Goal: Transaction & Acquisition: Purchase product/service

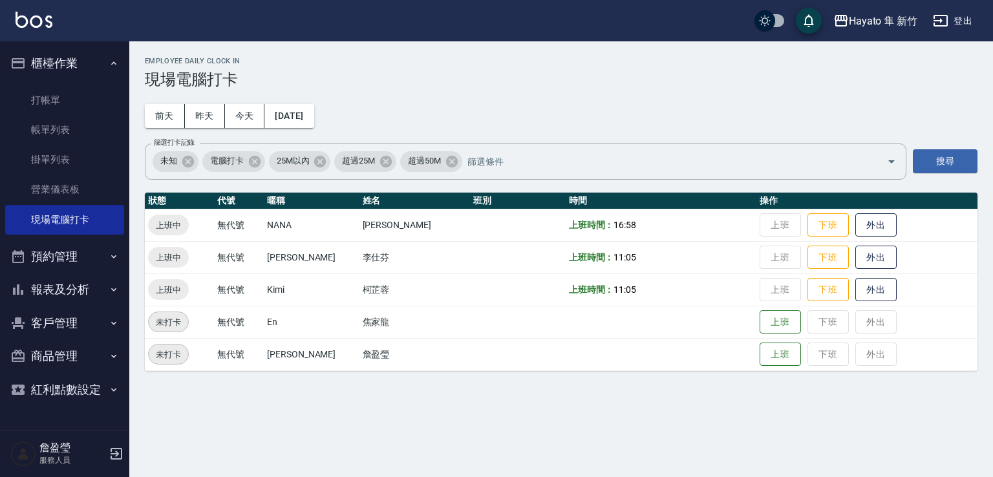
click at [639, 56] on div "Employee Daily Clock In 現場電腦打卡 [DATE] [DATE] [DATE] [DATE] 篩選打卡記錄 未知 電腦打卡 25M以內…" at bounding box center [561, 213] width 864 height 345
click at [59, 98] on link "打帳單" at bounding box center [64, 100] width 119 height 30
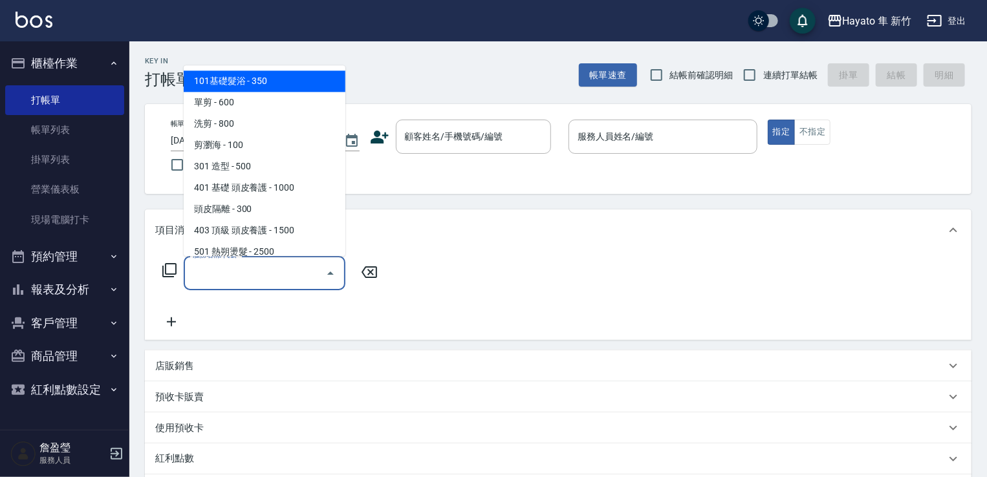
click at [202, 277] on input "服務名稱/代號" at bounding box center [254, 273] width 131 height 23
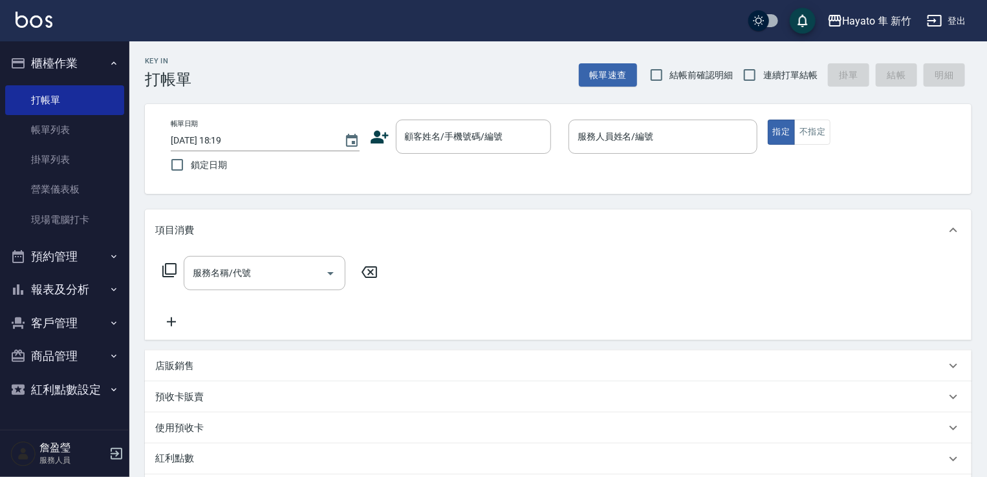
click at [385, 133] on icon at bounding box center [379, 136] width 19 height 19
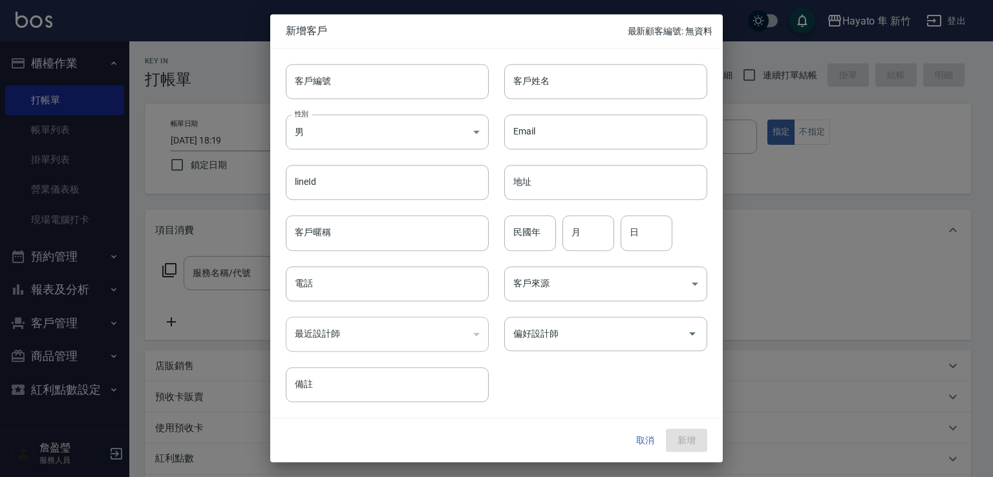
click at [109, 122] on div at bounding box center [496, 238] width 993 height 477
click at [628, 440] on button "取消" at bounding box center [645, 441] width 41 height 24
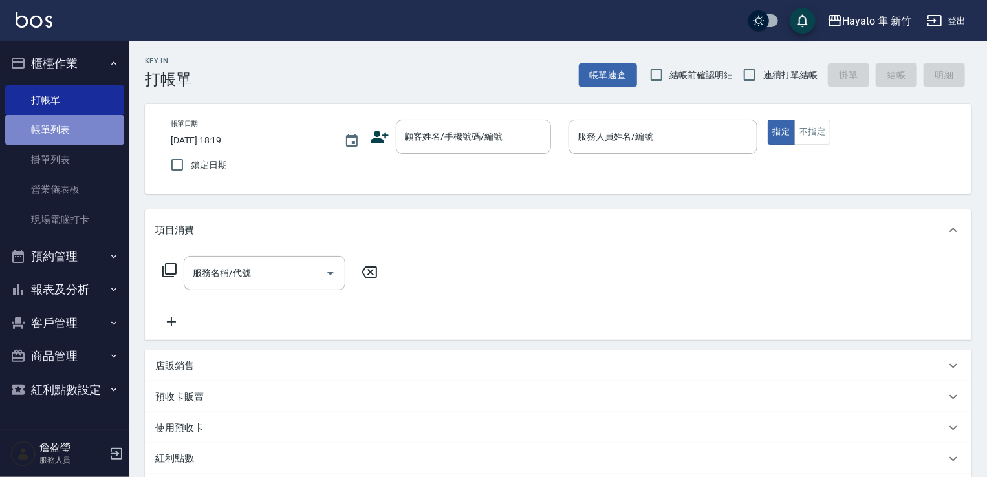
click at [62, 130] on link "帳單列表" at bounding box center [64, 130] width 119 height 30
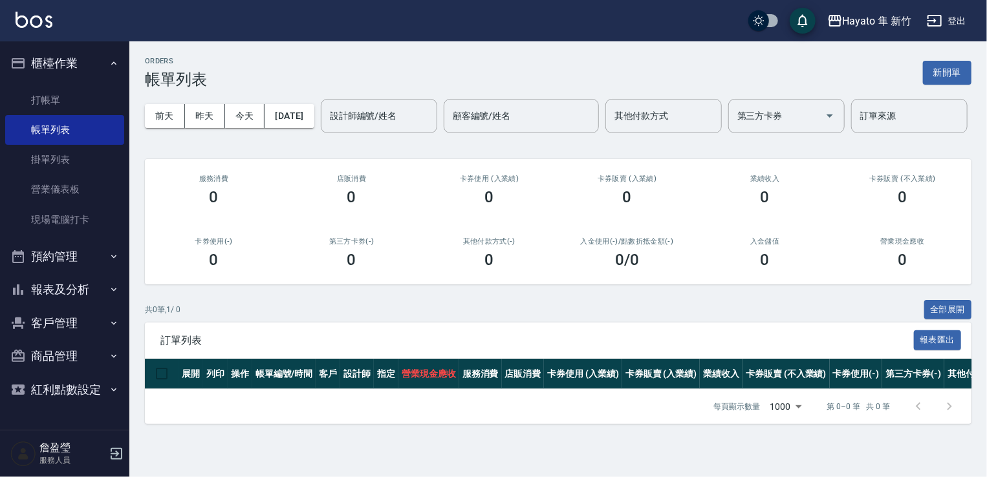
scroll to position [13, 0]
click at [47, 86] on link "打帳單" at bounding box center [64, 100] width 119 height 30
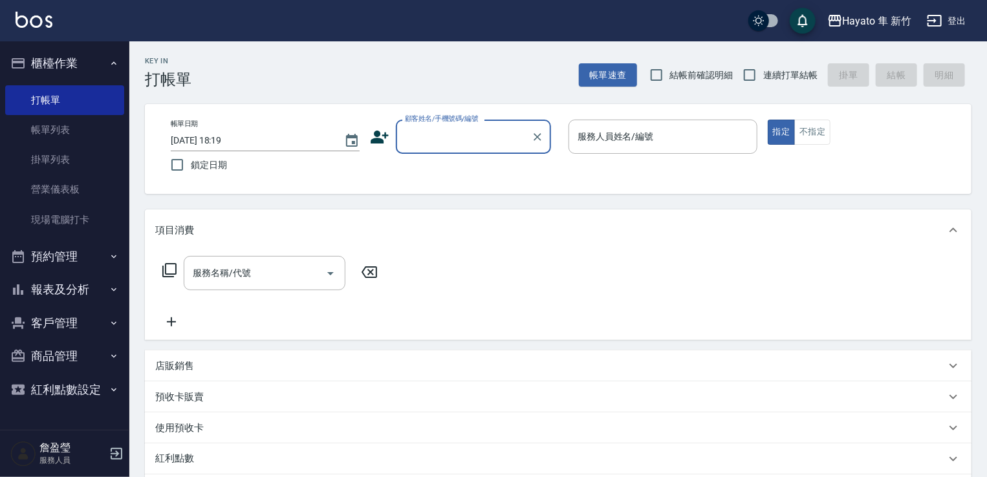
click at [380, 138] on icon at bounding box center [379, 137] width 18 height 13
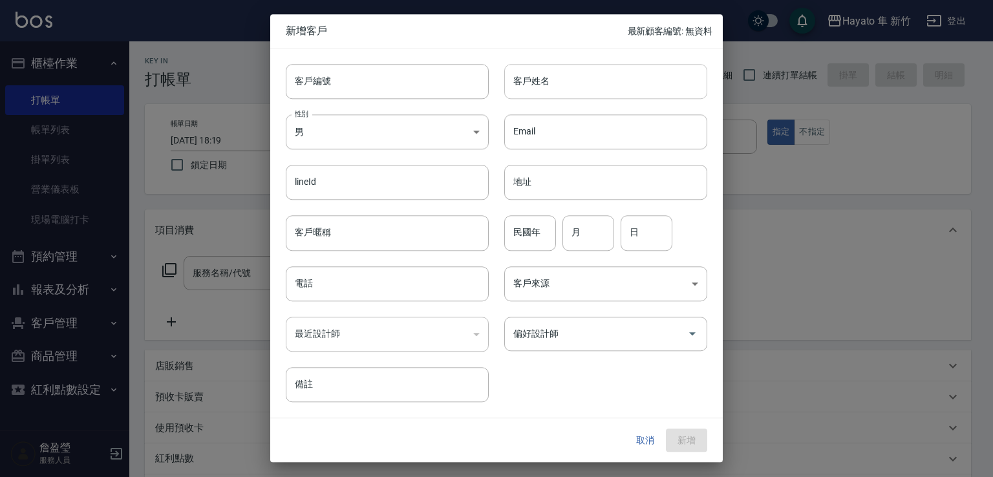
click at [551, 83] on input "客戶姓名" at bounding box center [605, 81] width 203 height 35
type input "[PERSON_NAME]"
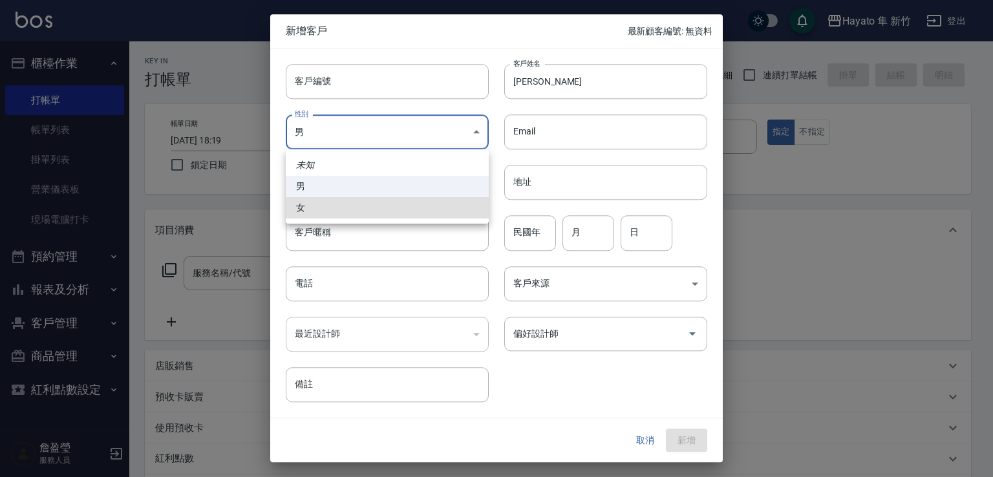
type input "[DEMOGRAPHIC_DATA]"
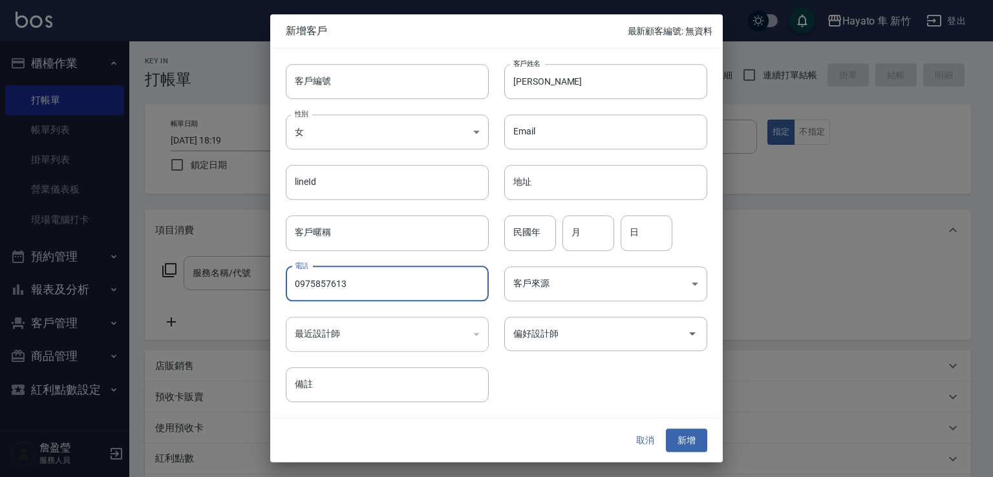
type input "0975857613"
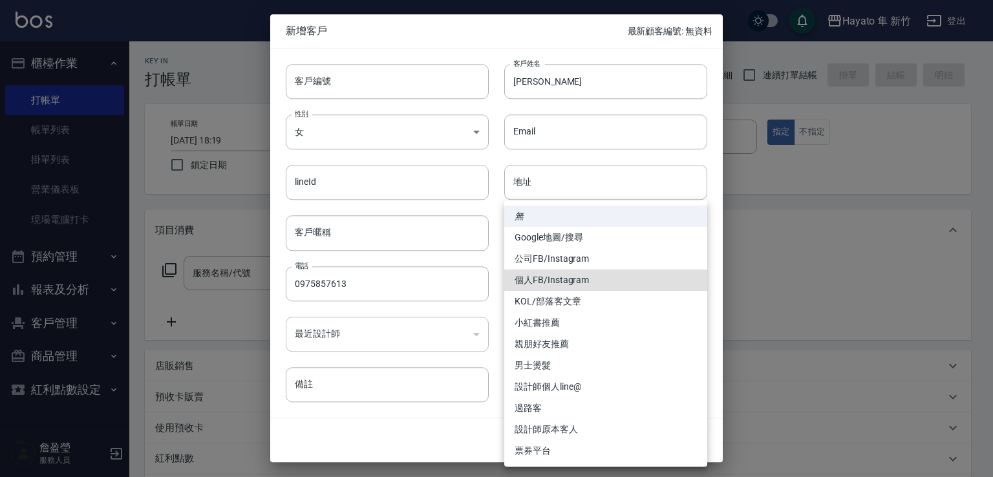
type input "個人FB/Instagram"
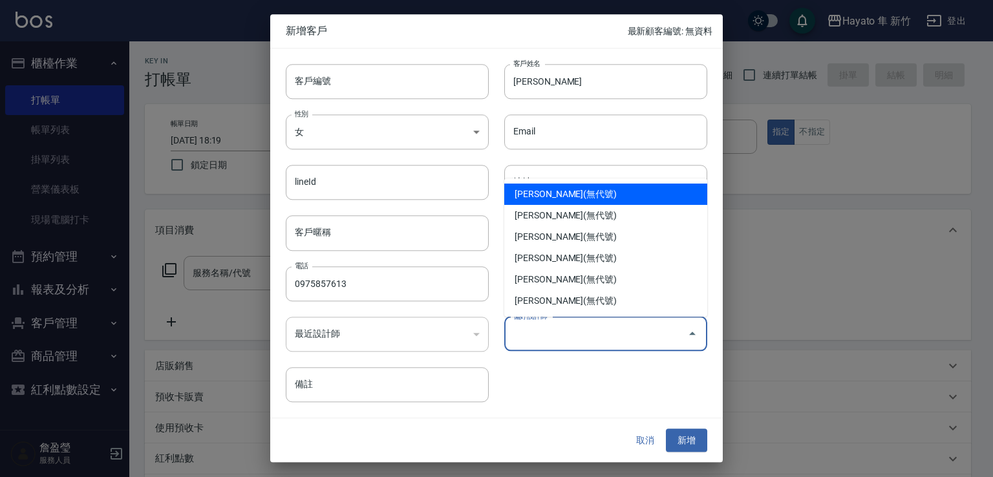
click at [605, 337] on input "偏好設計師" at bounding box center [596, 334] width 172 height 23
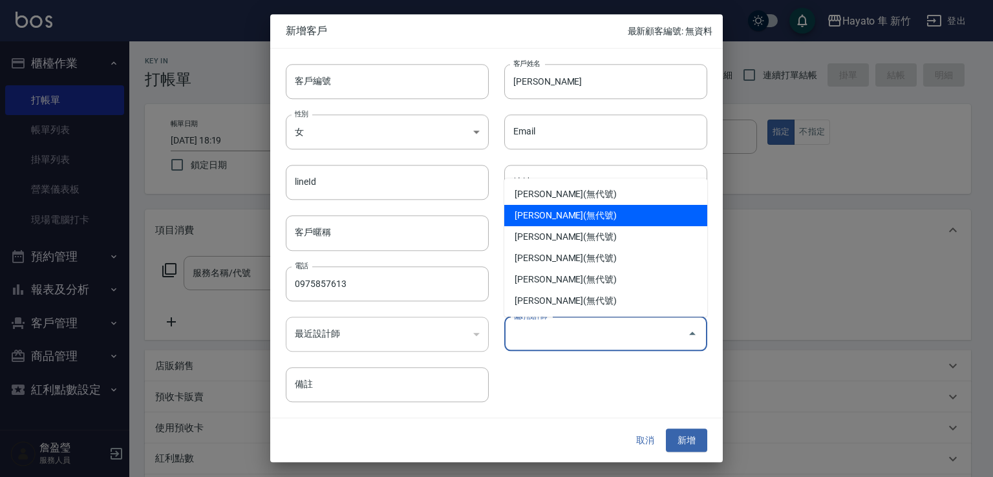
click at [548, 214] on li "[PERSON_NAME](無代號)" at bounding box center [605, 215] width 203 height 21
type input "柯芷蓉"
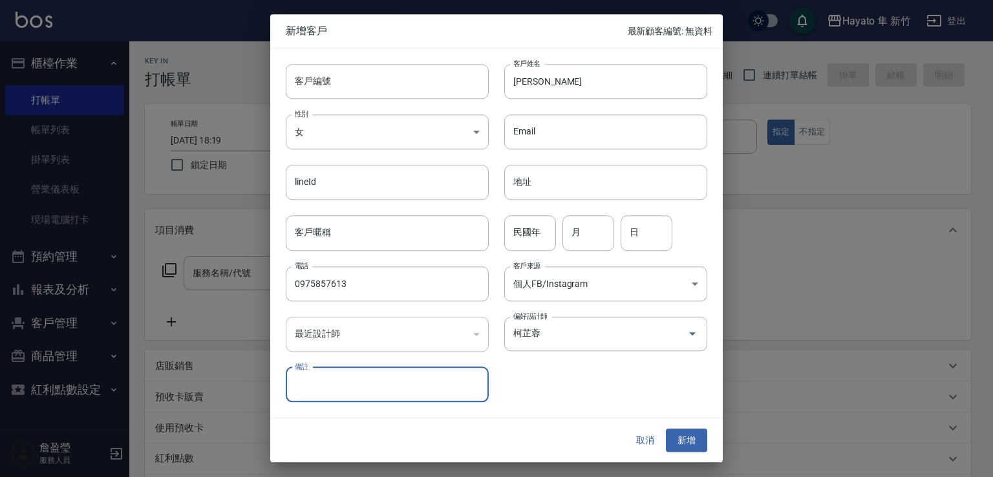
click at [682, 442] on button "新增" at bounding box center [686, 441] width 41 height 24
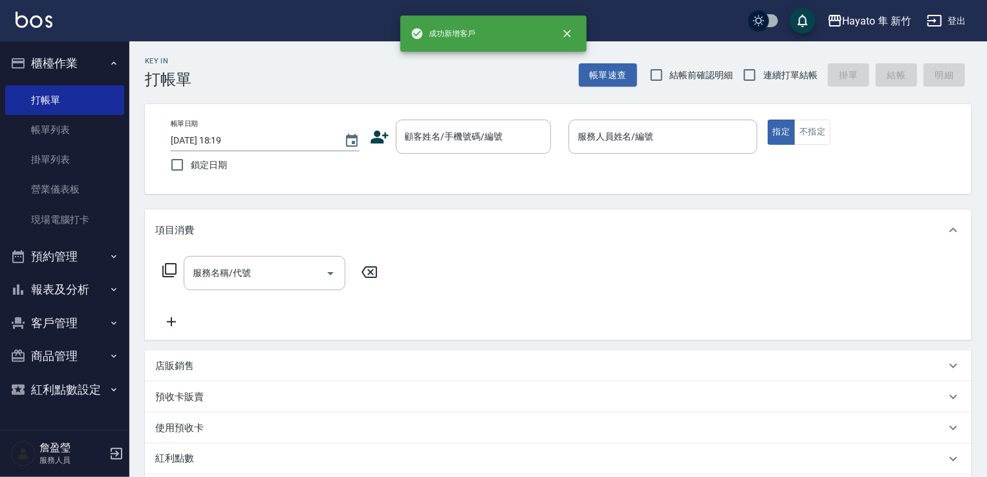
drag, startPoint x: 385, startPoint y: 133, endPoint x: 392, endPoint y: 129, distance: 9.0
click at [389, 132] on div "顧客姓名/手機號碼/編號 顧客姓名/手機號碼/編號" at bounding box center [464, 137] width 189 height 34
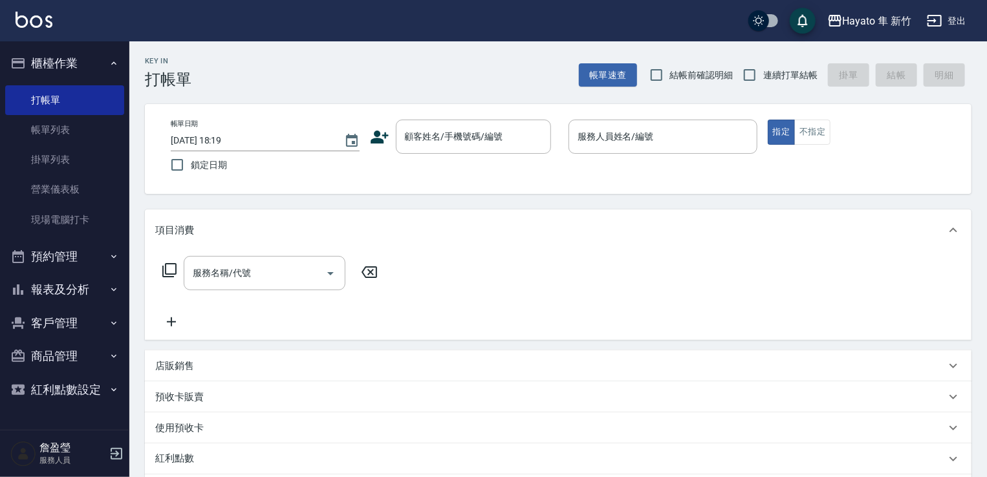
click at [378, 136] on icon at bounding box center [379, 136] width 19 height 19
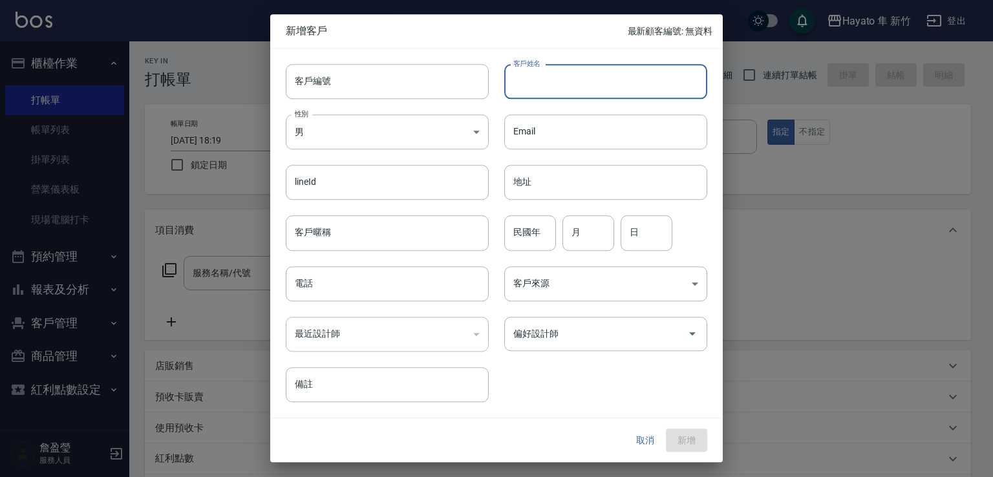
click at [519, 83] on input "客戶姓名" at bounding box center [605, 81] width 203 height 35
type input "[PERSON_NAME]"
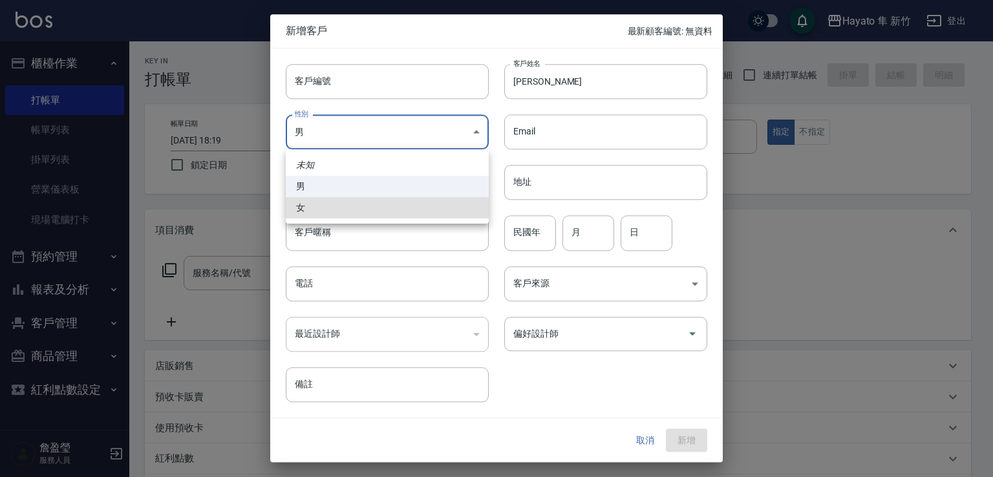
type input "[DEMOGRAPHIC_DATA]"
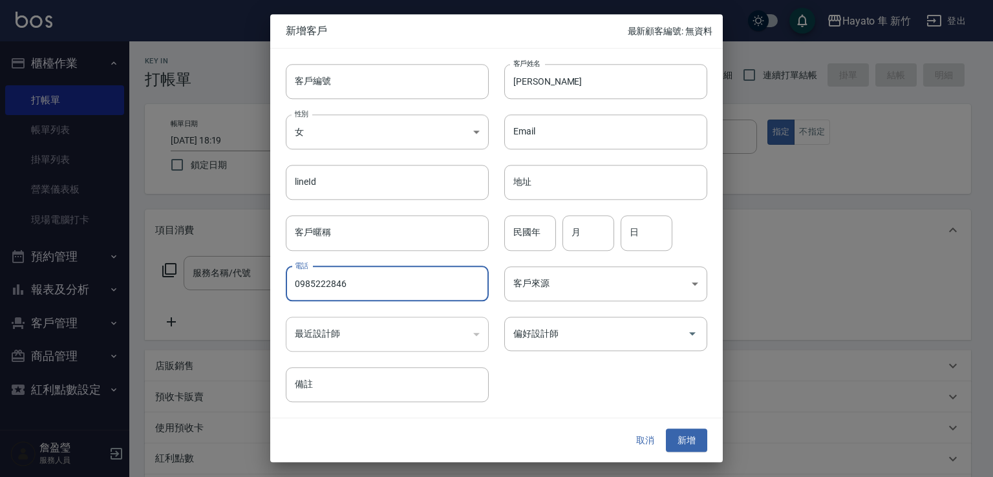
type input "0985222846"
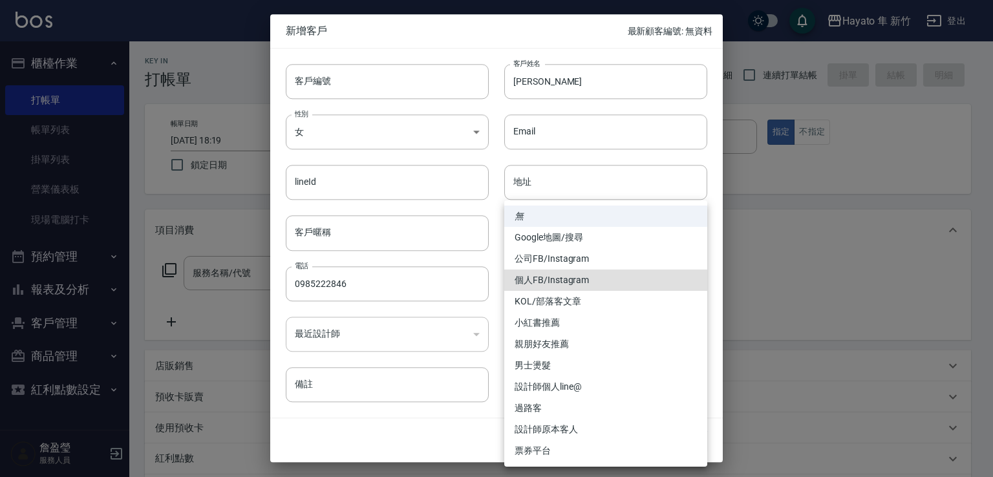
type input "個人FB/Instagram"
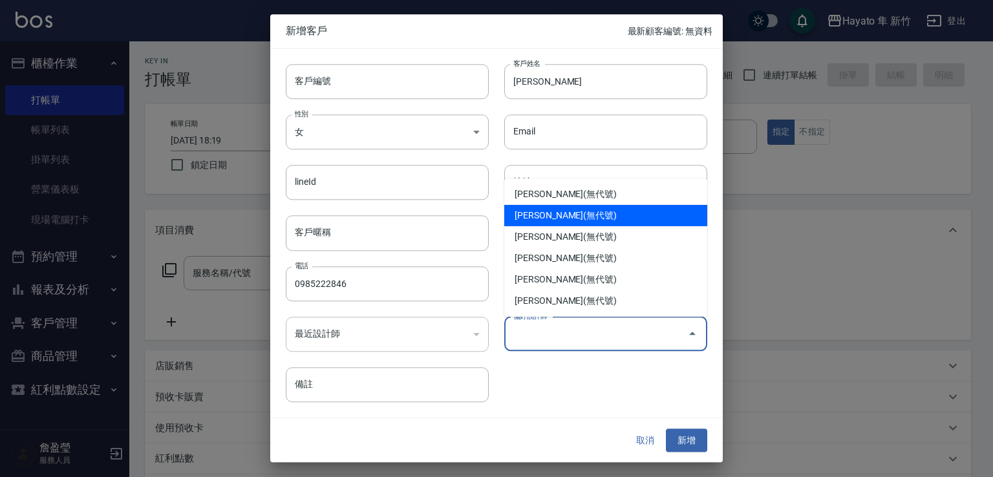
type input "柯芷蓉"
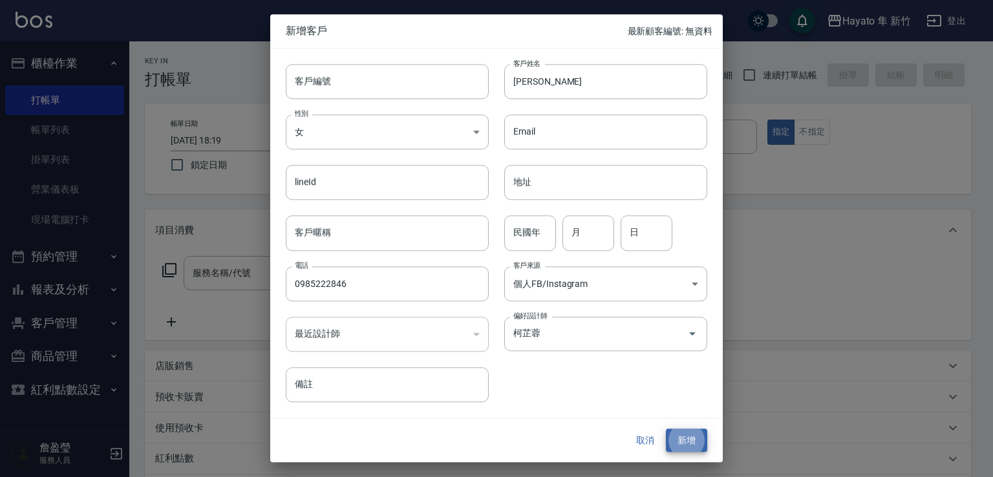
click at [666, 429] on button "新增" at bounding box center [686, 441] width 41 height 24
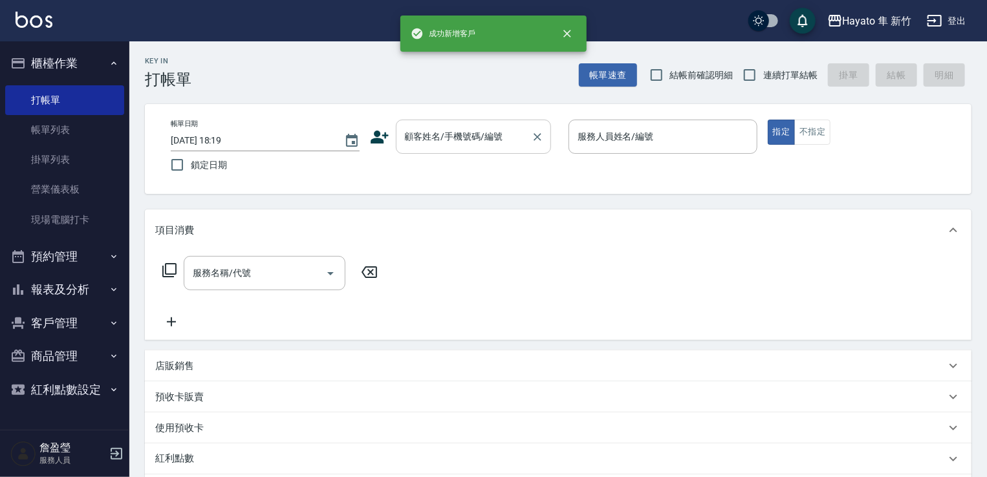
click at [493, 136] on input "顧客姓名/手機號碼/編號" at bounding box center [464, 136] width 124 height 23
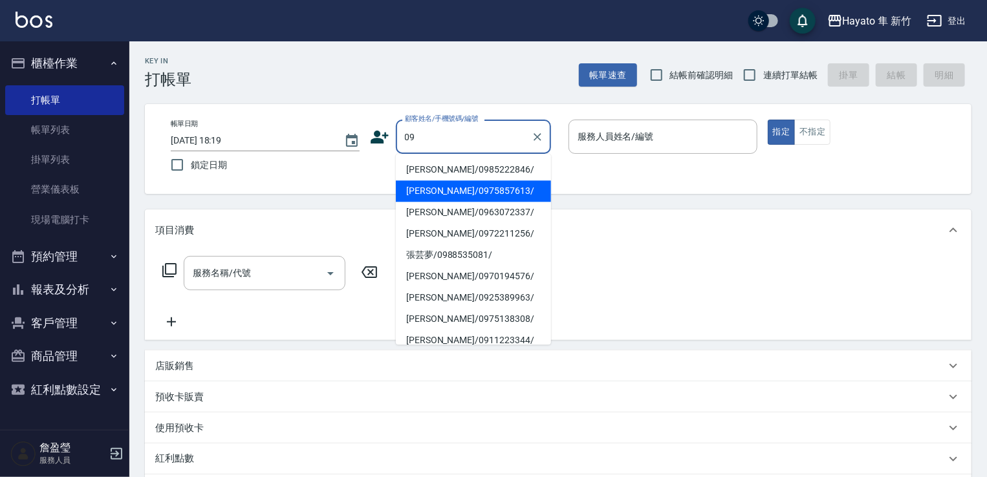
click at [449, 186] on li "[PERSON_NAME]/0975857613/" at bounding box center [473, 190] width 155 height 21
type input "[PERSON_NAME]/0975857613/"
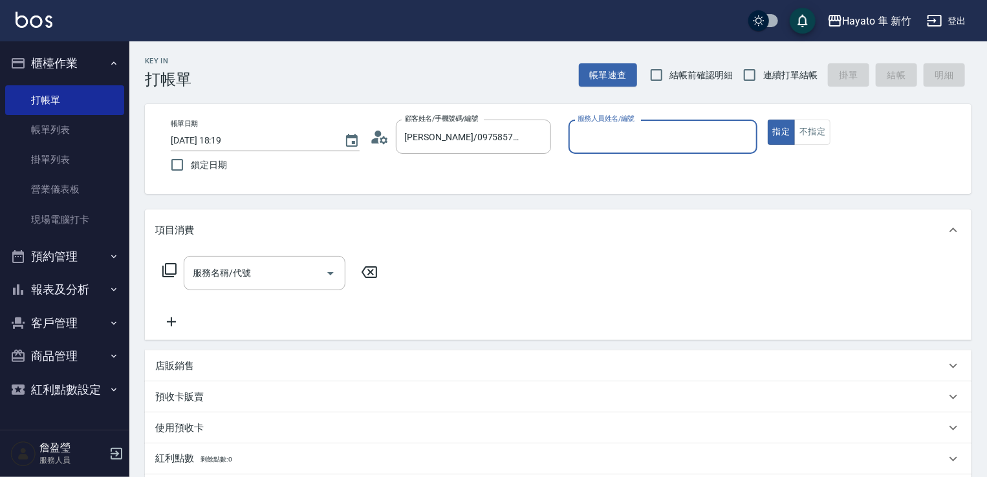
type input "Kimi(無代號)"
click at [803, 137] on button "不指定" at bounding box center [812, 132] width 36 height 25
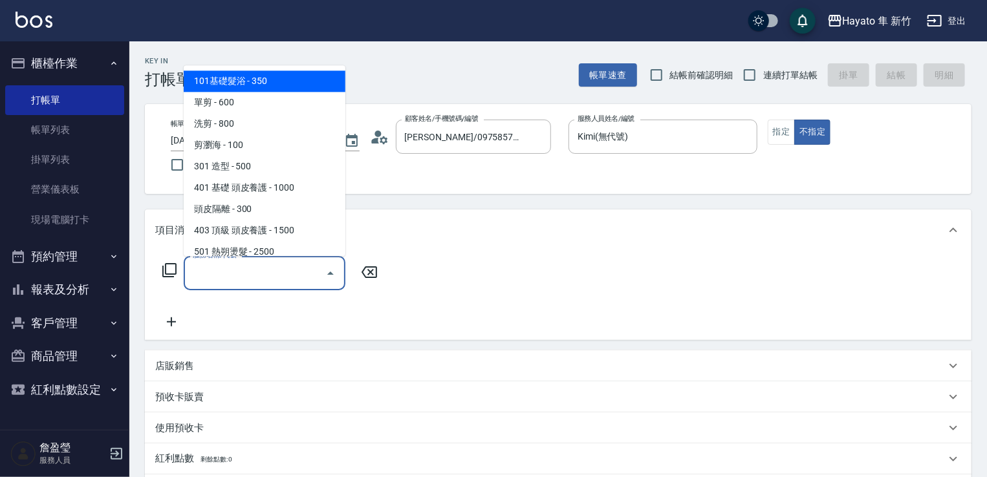
click at [217, 266] on input "服務名稱/代號" at bounding box center [254, 273] width 131 height 23
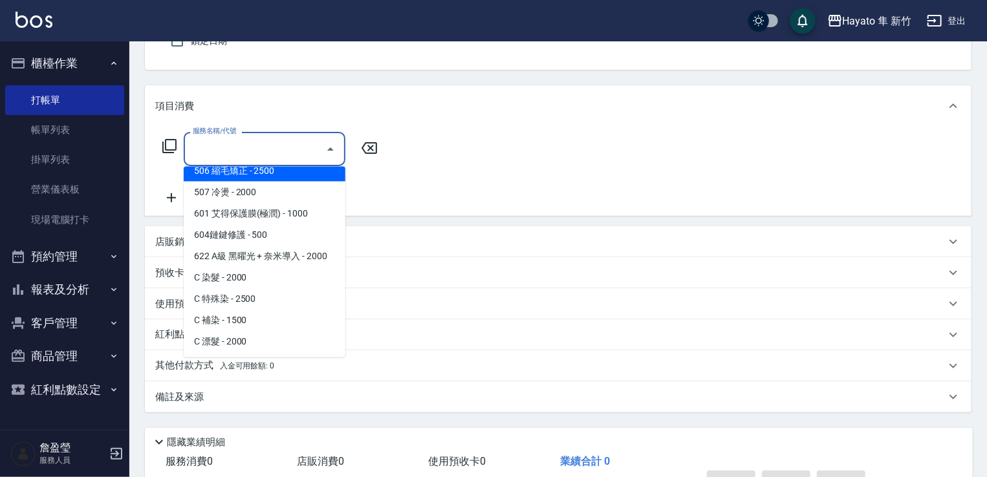
scroll to position [129, 0]
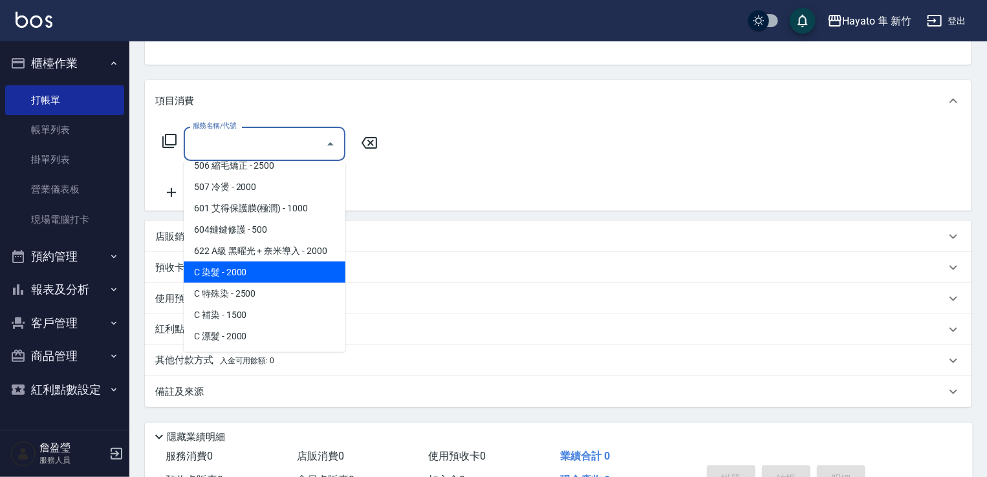
click at [290, 272] on span "C 染髮 - 2000" at bounding box center [265, 272] width 162 height 21
type input "C 染髮(701)"
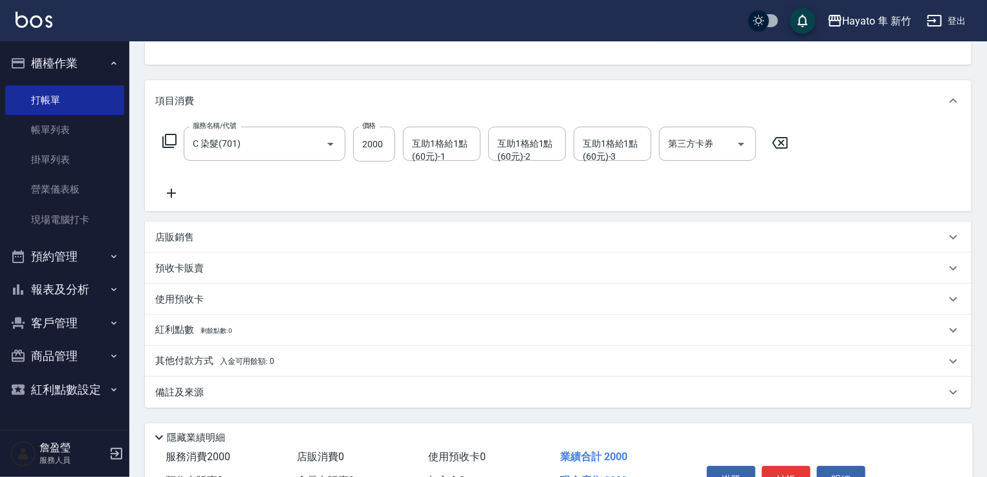
click at [166, 189] on icon at bounding box center [171, 194] width 32 height 16
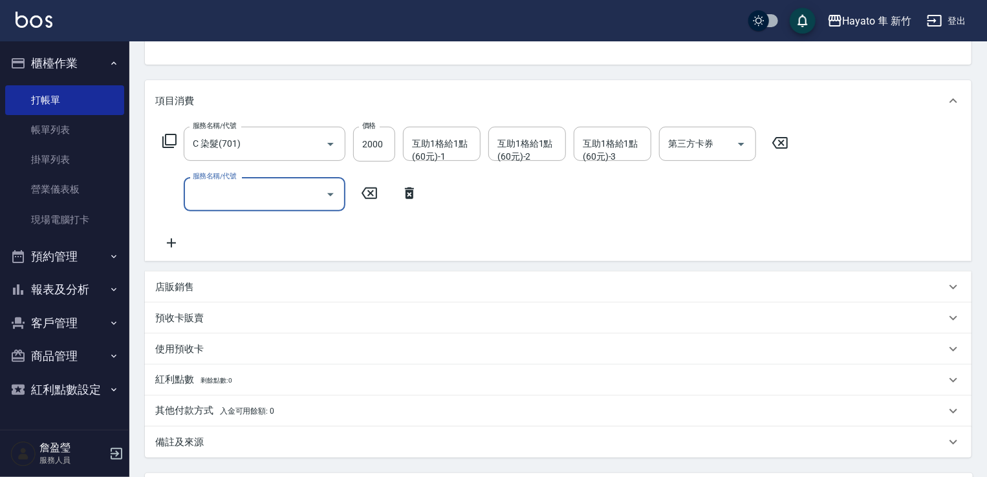
click at [202, 197] on input "服務名稱/代號" at bounding box center [254, 194] width 131 height 23
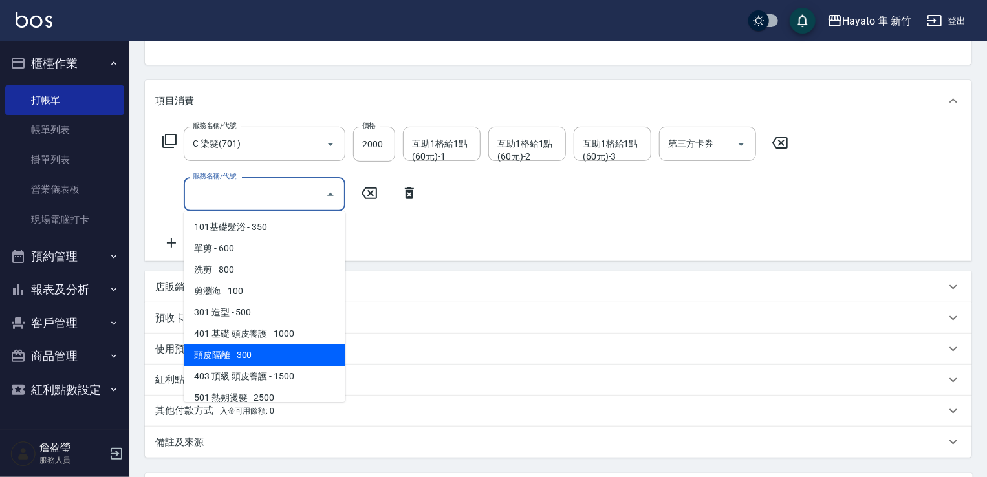
drag, startPoint x: 307, startPoint y: 347, endPoint x: 301, endPoint y: 338, distance: 11.1
click at [305, 341] on ul "101基礎髮浴 - 350 單剪 - 600 洗剪 - 800 剪瀏海 - 100 301 造型 - 500 401 基礎 頭皮養護 - 1000 頭皮隔離 …" at bounding box center [265, 306] width 162 height 191
drag, startPoint x: 301, startPoint y: 360, endPoint x: 254, endPoint y: 316, distance: 64.5
click at [299, 360] on span "頭皮隔離 - 300" at bounding box center [265, 355] width 162 height 21
type input "頭皮隔離(402)"
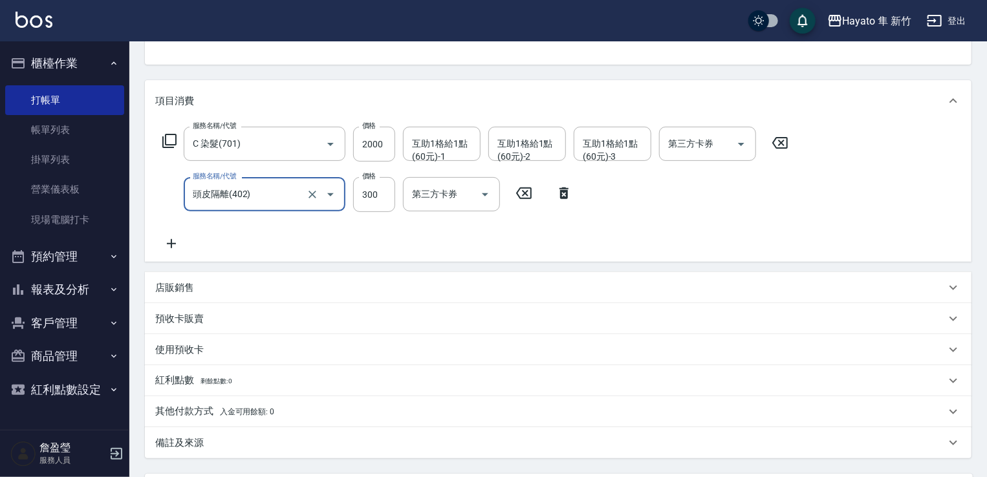
click at [168, 241] on icon at bounding box center [171, 244] width 32 height 16
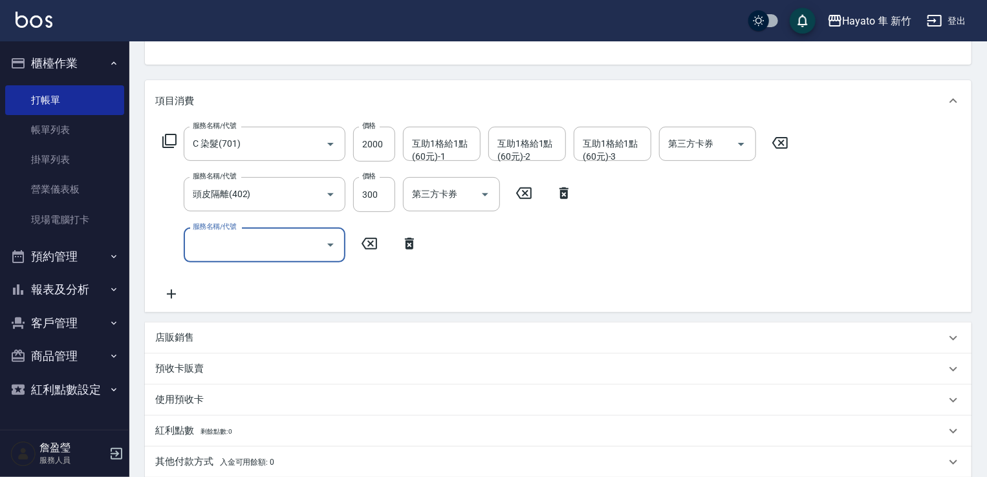
click at [219, 248] on input "服務名稱/代號" at bounding box center [254, 244] width 131 height 23
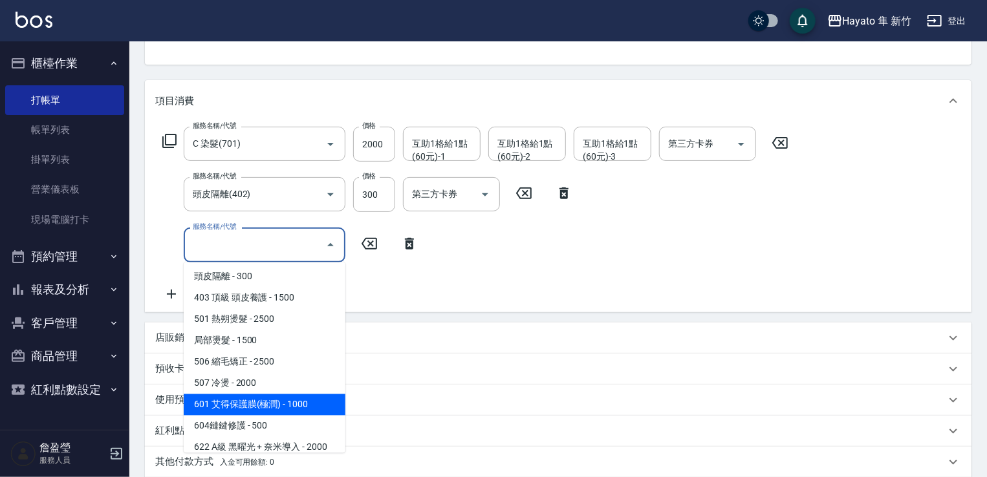
click at [316, 401] on span "601 艾得保護膜(極潤) - 1000" at bounding box center [265, 404] width 162 height 21
type input "601 艾得保護膜(極潤)(601)"
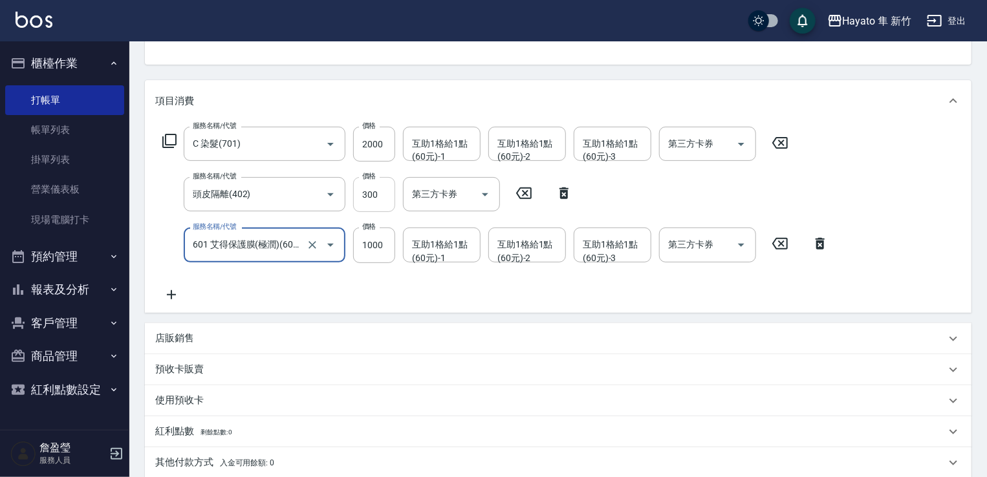
click at [364, 198] on input "300" at bounding box center [374, 194] width 42 height 35
type input "200"
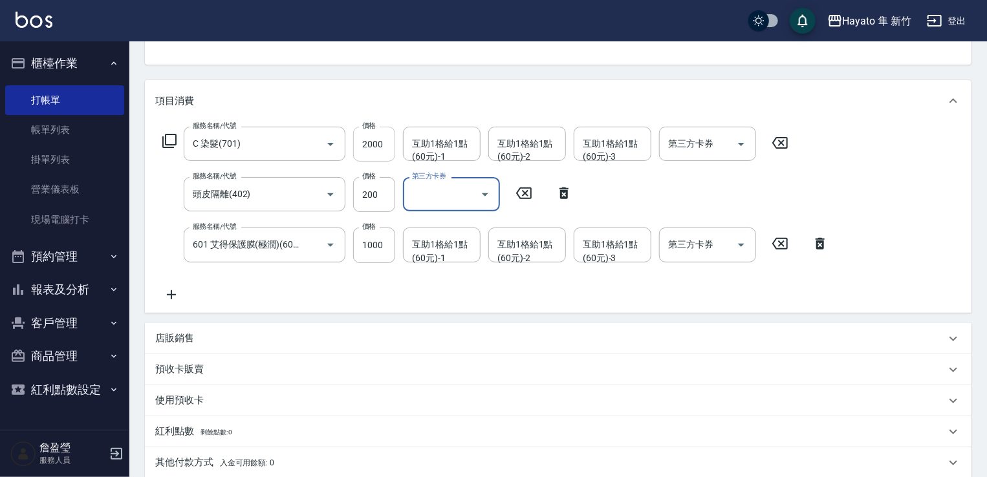
click at [370, 151] on input "2000" at bounding box center [374, 144] width 42 height 35
type input "1500"
click at [502, 290] on div "服務名稱/代號 C 染髮(701) 服務名稱/代號 價格 1500 價格 互助1格給1點(60元)-1 互助1格給1點(60元)-1 互助1格給1點(60元)…" at bounding box center [495, 214] width 681 height 175
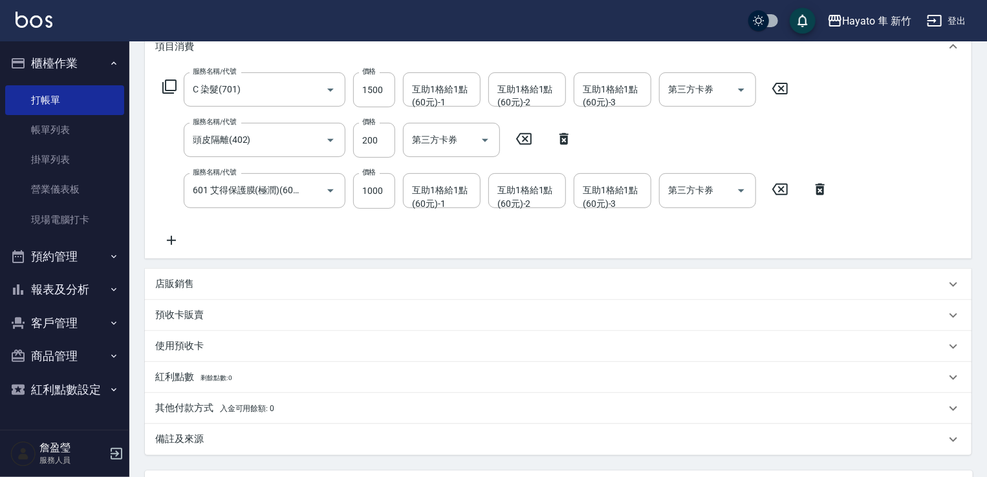
scroll to position [306, 0]
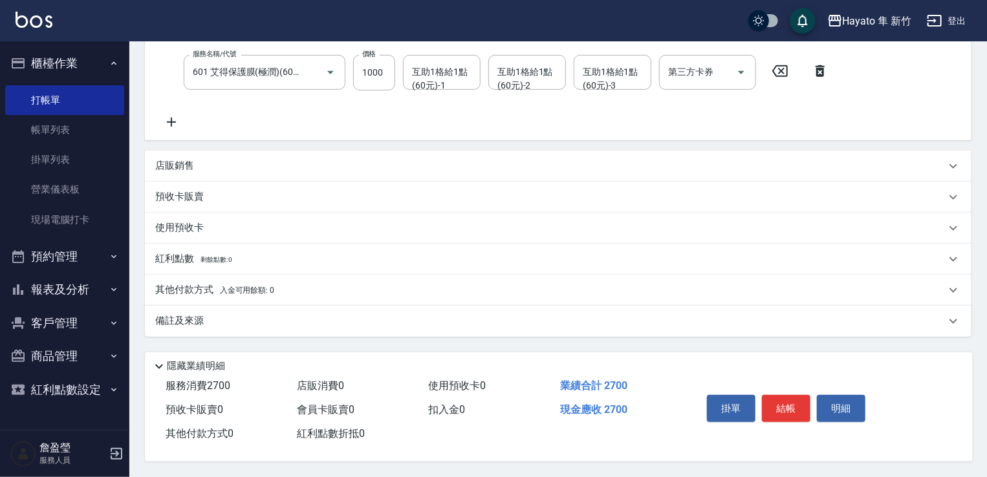
click at [343, 331] on div "備註及來源" at bounding box center [558, 321] width 826 height 31
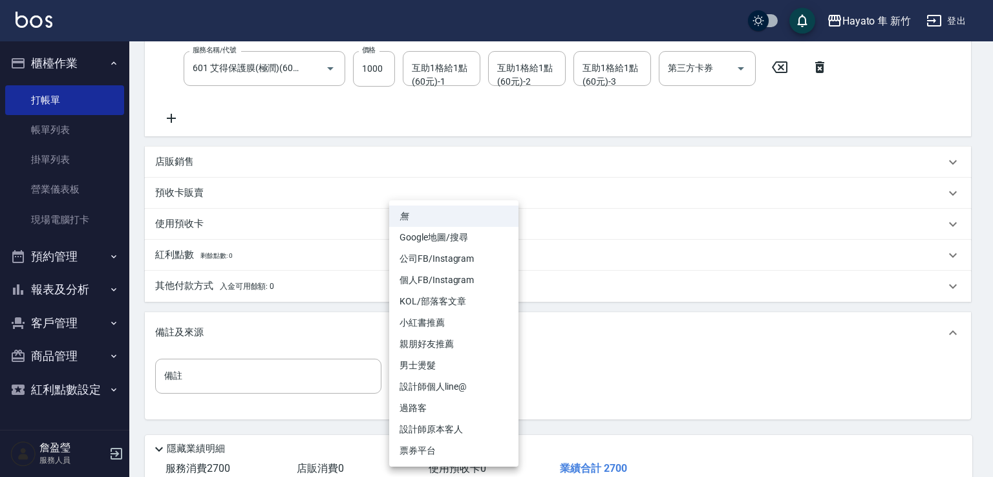
click at [432, 362] on body "Hayato 隼 新竹 登出 櫃檯作業 打帳單 帳單列表 掛單列表 營業儀表板 現場電腦打卡 預約管理 預約管理 報表及分析 報表目錄 店家日報表 互助日報表…" at bounding box center [496, 127] width 993 height 866
click at [460, 285] on li "個人FB/Instagram" at bounding box center [453, 280] width 129 height 21
type input "個人FB/Instagram"
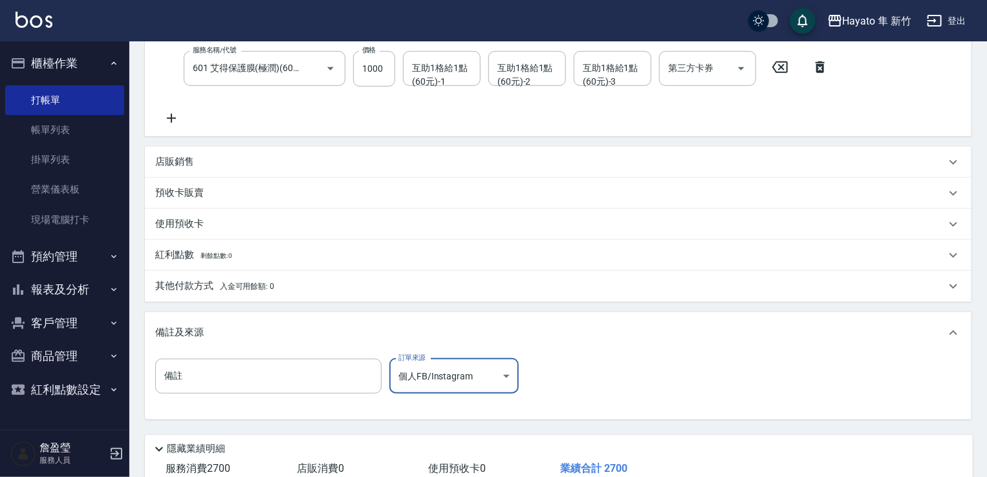
click at [414, 285] on ul "無 Google地圖/搜尋 公司FB/Instagram 個人FB/Instagram KOL/部落客文章 小紅書推薦 親朋好友推薦 男士燙髮 設計師個人li…" at bounding box center [453, 359] width 97 height 150
click at [275, 285] on div "其他付款方式 入金可用餘額: 0" at bounding box center [550, 286] width 790 height 14
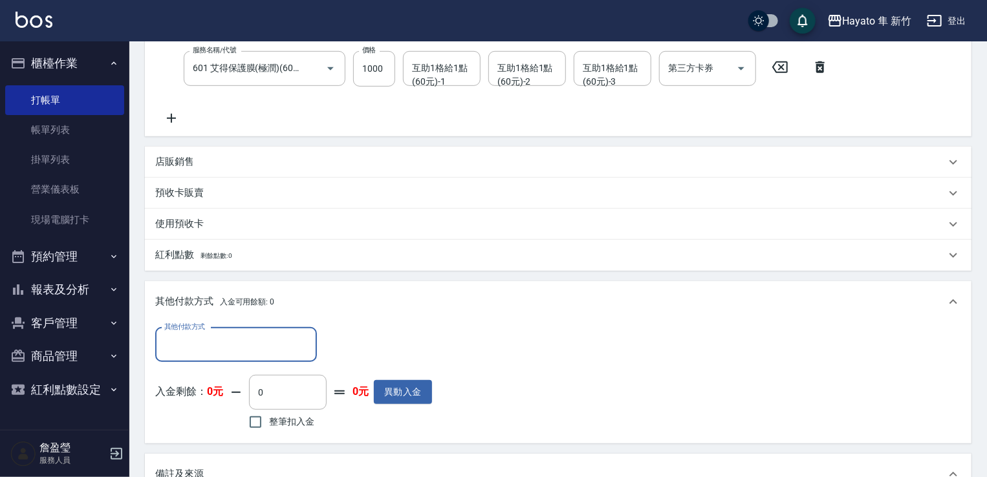
scroll to position [0, 0]
click at [305, 354] on input "其他付款方式" at bounding box center [236, 345] width 150 height 23
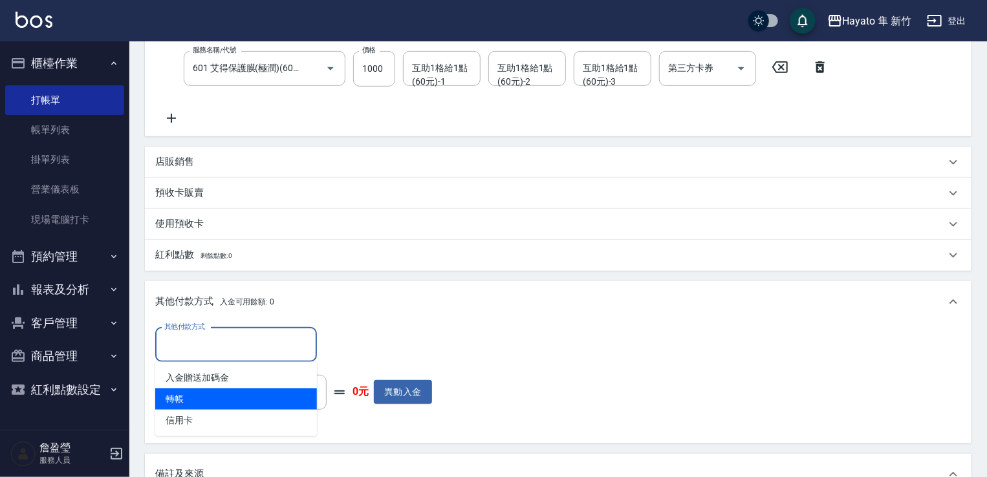
drag, startPoint x: 317, startPoint y: 405, endPoint x: 328, endPoint y: 391, distance: 18.4
click at [321, 402] on input "0" at bounding box center [288, 392] width 78 height 35
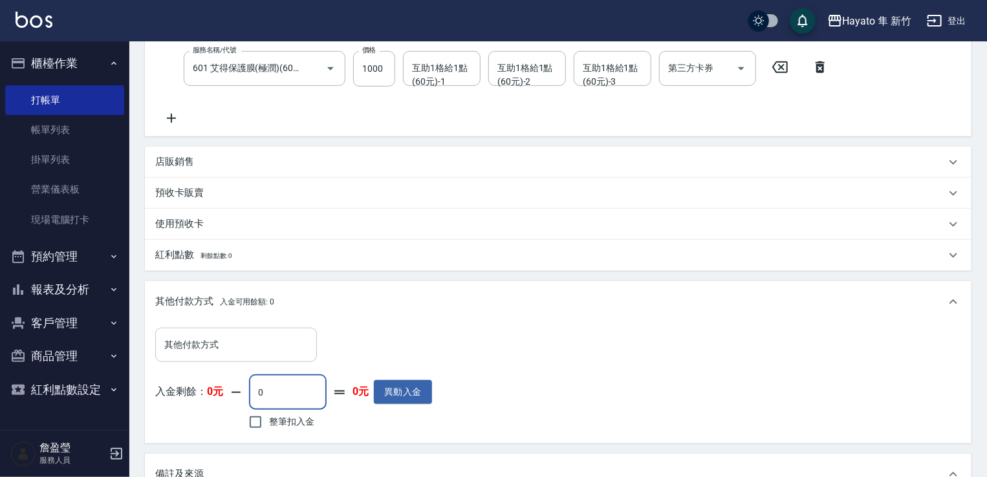
click at [295, 351] on input "其他付款方式" at bounding box center [236, 345] width 150 height 23
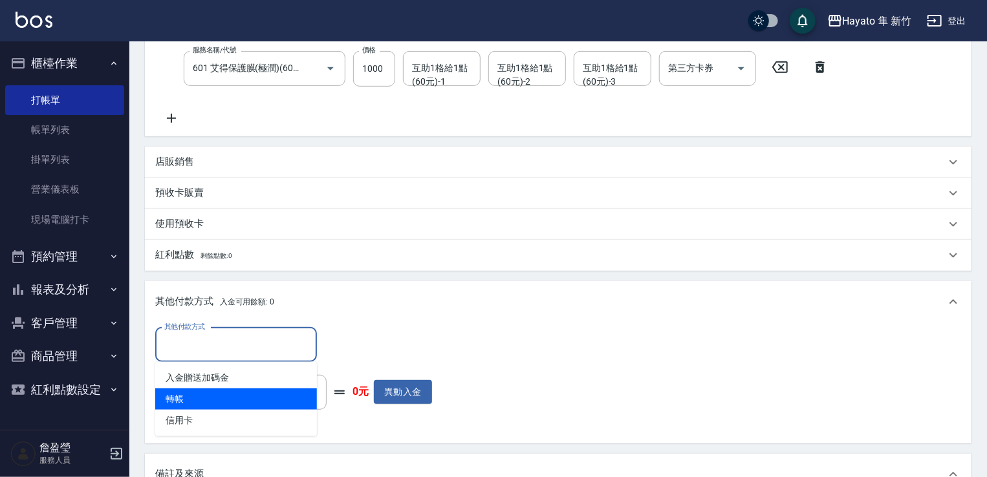
click at [313, 404] on span "轉帳" at bounding box center [236, 399] width 162 height 21
type input "轉帳"
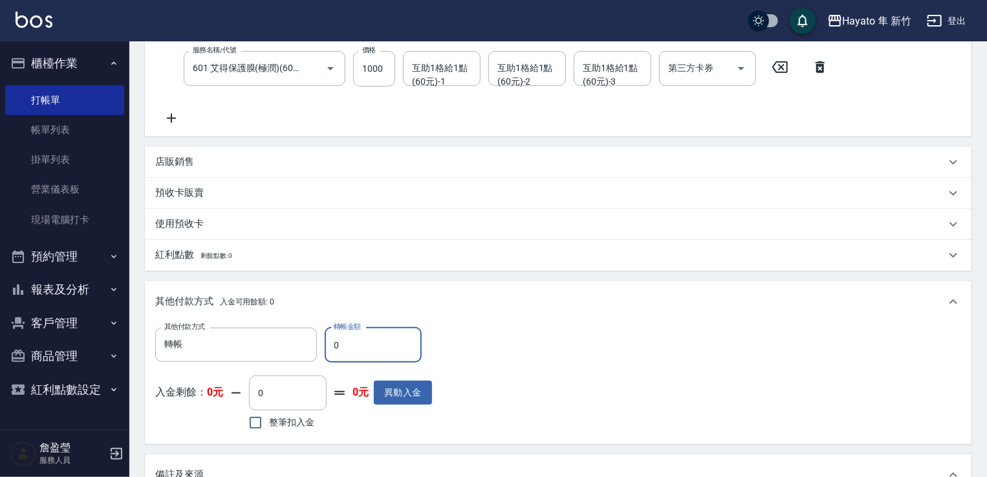
drag, startPoint x: 341, startPoint y: 343, endPoint x: 275, endPoint y: 261, distance: 105.7
click at [270, 325] on div "其他付款方式 轉帳 其他付款方式 轉帳金額 0 轉帳金額 入金剩餘： 0元 0 ​ 整筆扣入金 0元 異動入金" at bounding box center [558, 384] width 826 height 122
type input "2700"
click at [747, 365] on div "其他付款方式 轉帳 其他付款方式 轉帳金額 2700 轉帳金額 入金剩餘： 0元 0 ​ 整筆扣入金 0元 異動入金" at bounding box center [558, 381] width 806 height 106
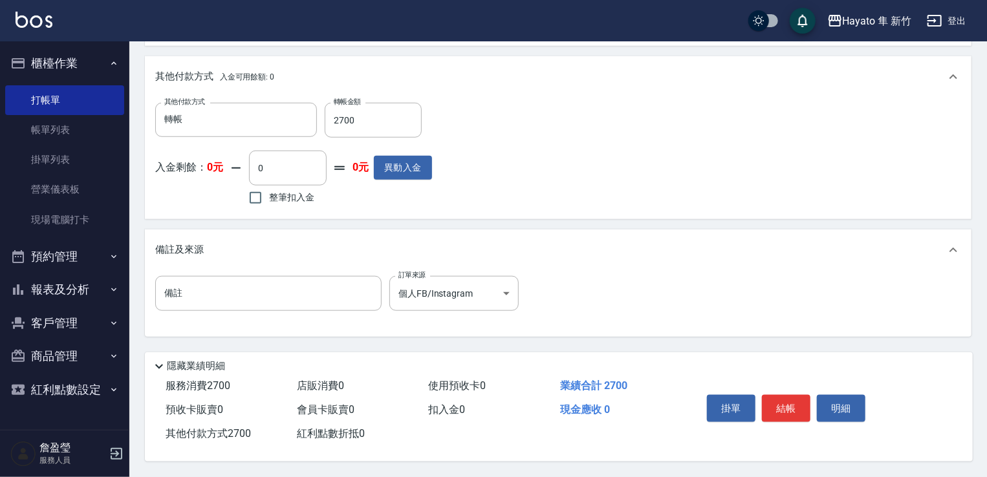
scroll to position [535, 0]
click at [782, 401] on button "結帳" at bounding box center [786, 408] width 48 height 27
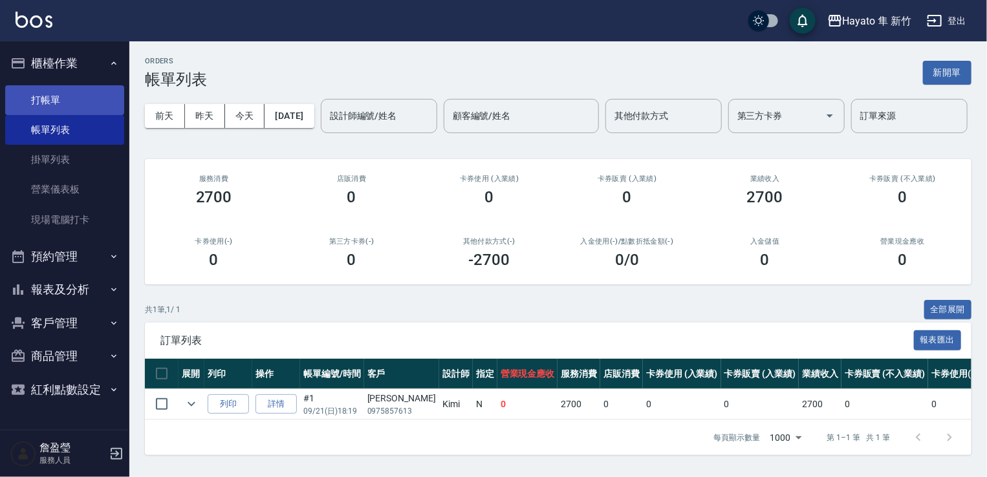
click at [67, 92] on link "打帳單" at bounding box center [64, 100] width 119 height 30
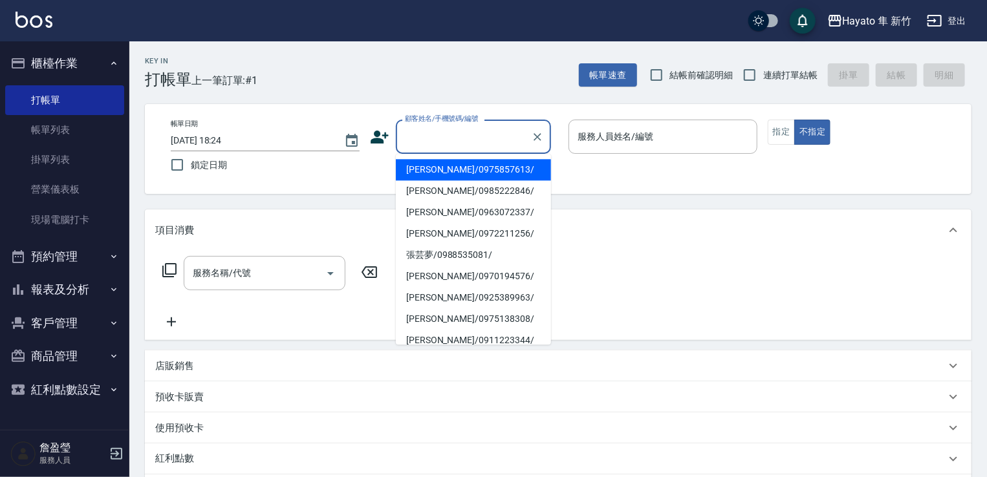
click at [458, 126] on input "顧客姓名/手機號碼/編號" at bounding box center [464, 136] width 124 height 23
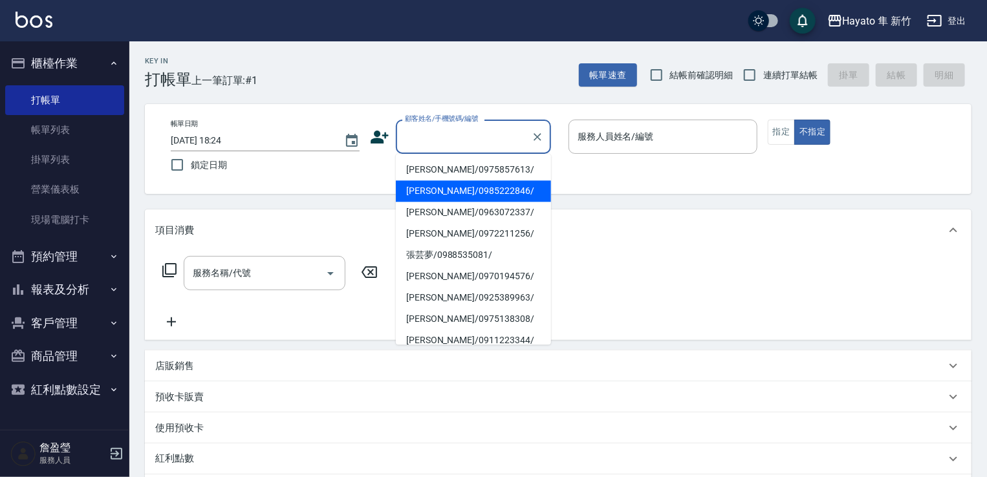
click at [447, 184] on li "[PERSON_NAME]/0985222846/" at bounding box center [473, 190] width 155 height 21
type input "[PERSON_NAME]/0985222846/"
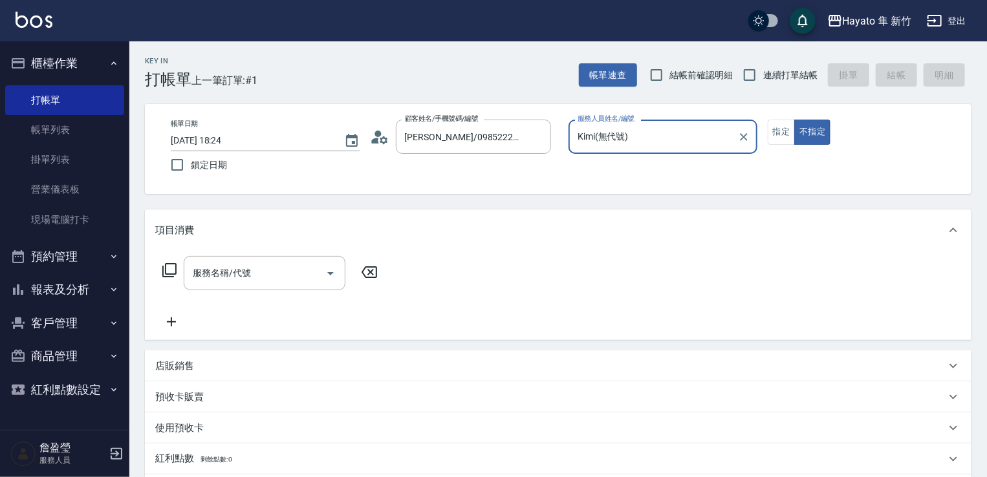
type input "Kimi(無代號)"
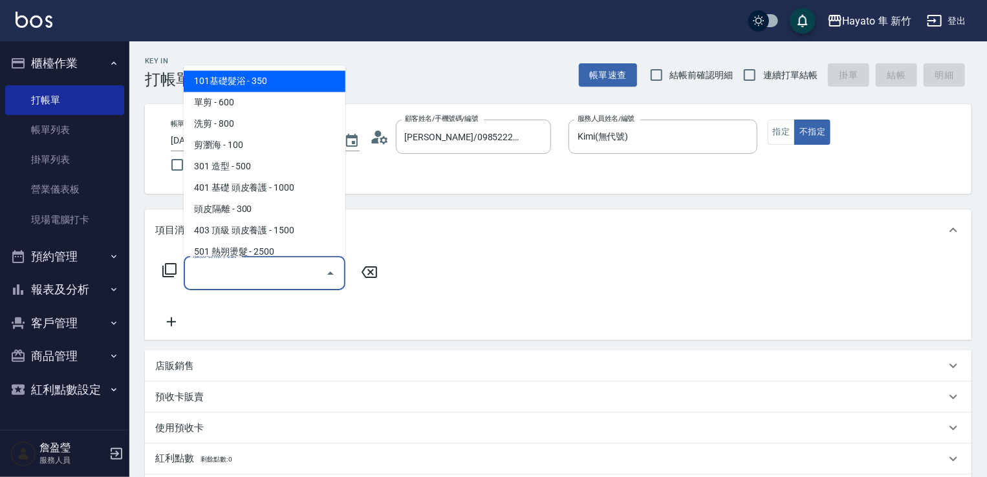
click at [279, 281] on input "服務名稱/代號" at bounding box center [254, 273] width 131 height 23
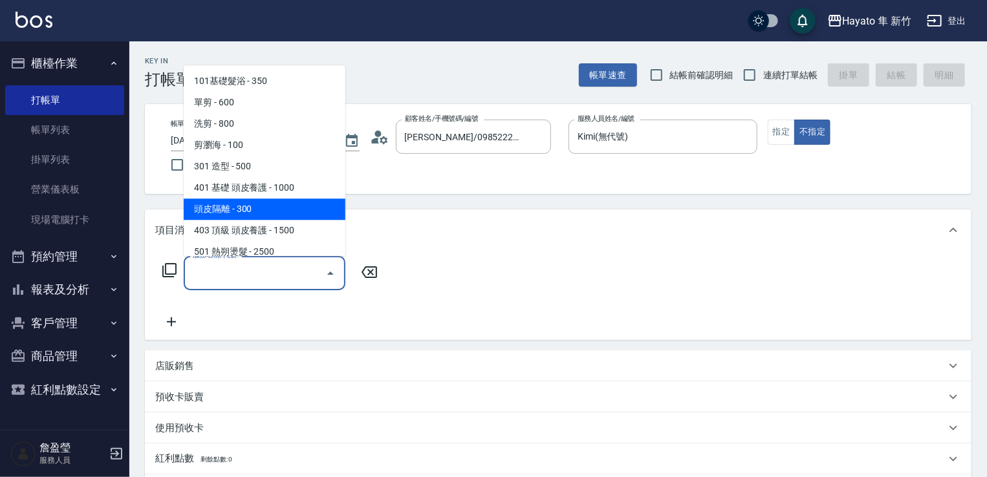
click at [238, 204] on span "頭皮隔離 - 300" at bounding box center [265, 208] width 162 height 21
type input "頭皮隔離(402)"
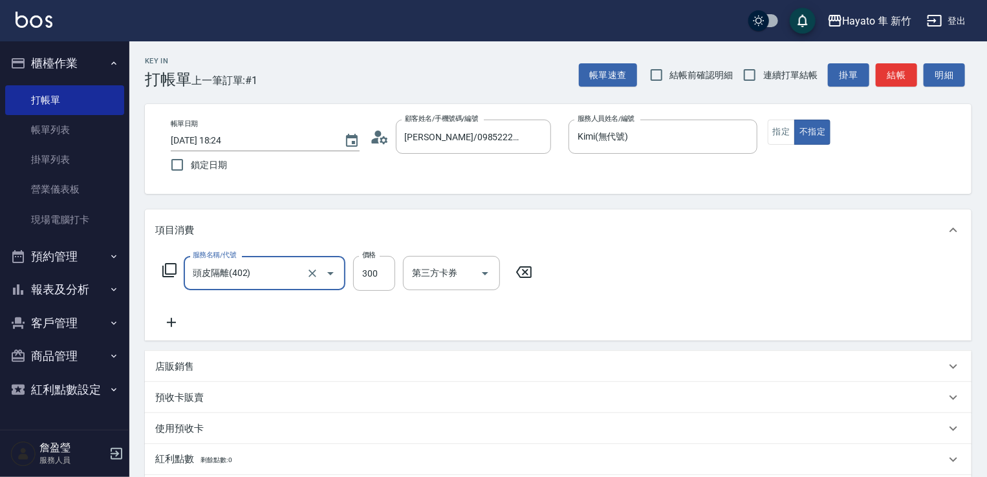
click at [177, 320] on icon at bounding box center [171, 323] width 32 height 16
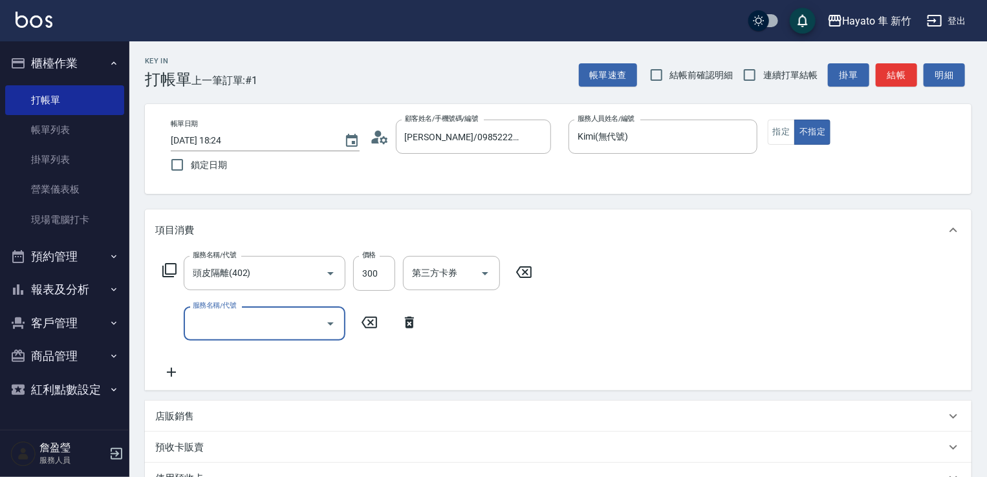
click at [207, 307] on label "服務名稱/代號" at bounding box center [214, 306] width 43 height 10
click at [207, 312] on input "服務名稱/代號" at bounding box center [254, 323] width 131 height 23
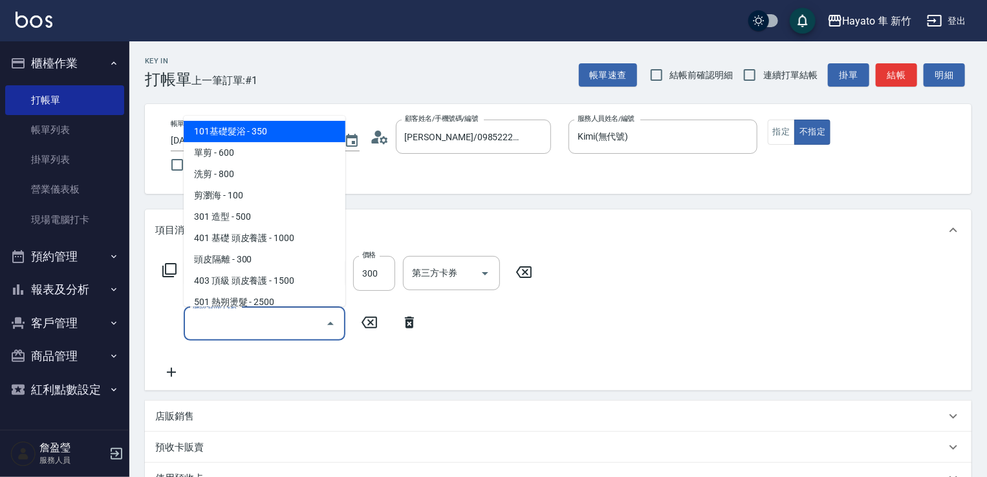
click at [220, 316] on input "服務名稱/代號" at bounding box center [254, 323] width 131 height 23
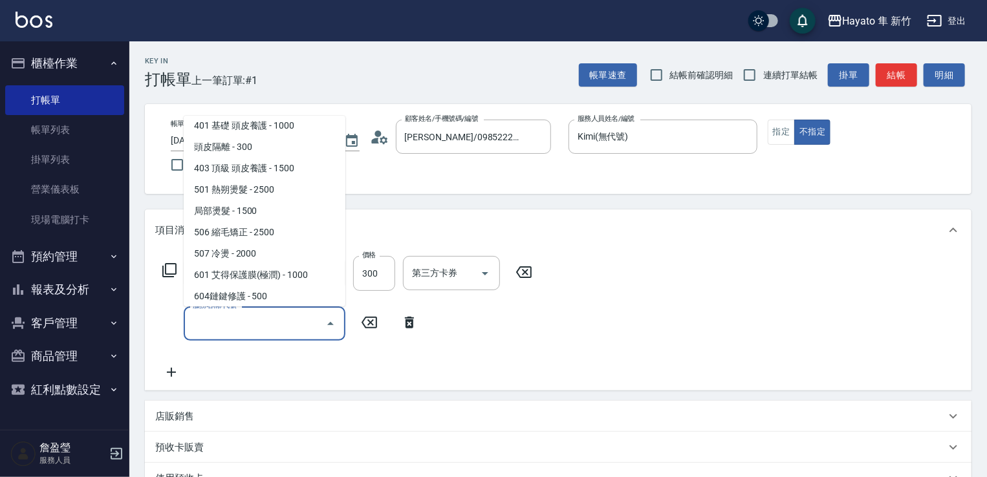
scroll to position [194, 0]
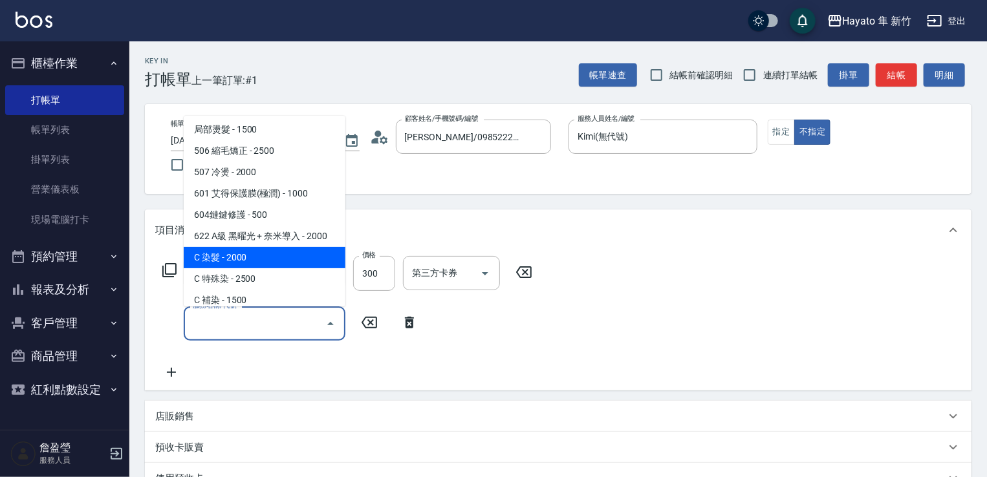
click at [294, 264] on span "C 染髮 - 2000" at bounding box center [265, 257] width 162 height 21
type input "C 染髮(701)"
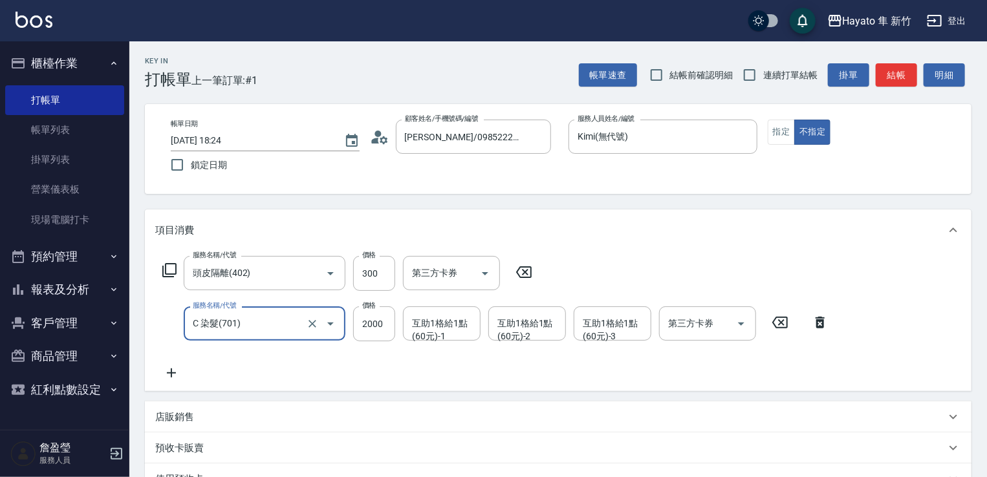
click at [173, 372] on icon at bounding box center [171, 373] width 32 height 16
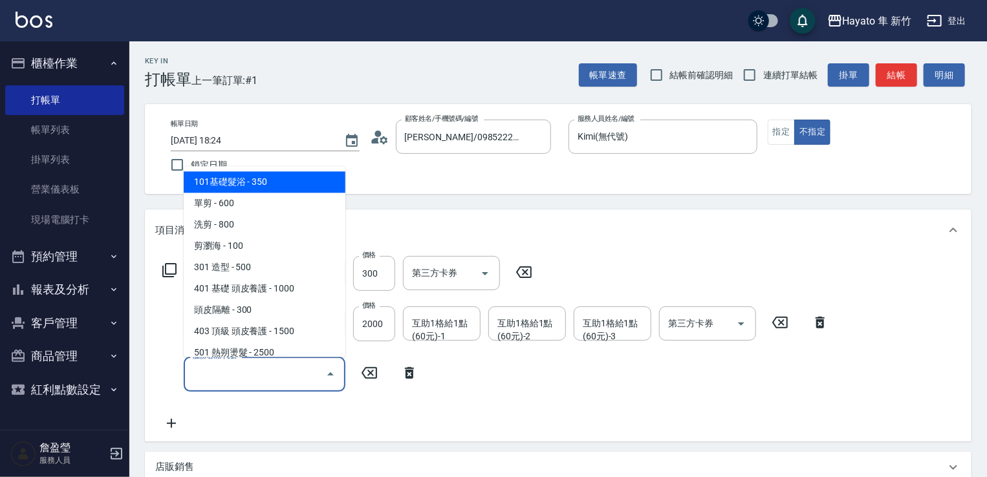
click at [205, 373] on input "服務名稱/代號" at bounding box center [254, 374] width 131 height 23
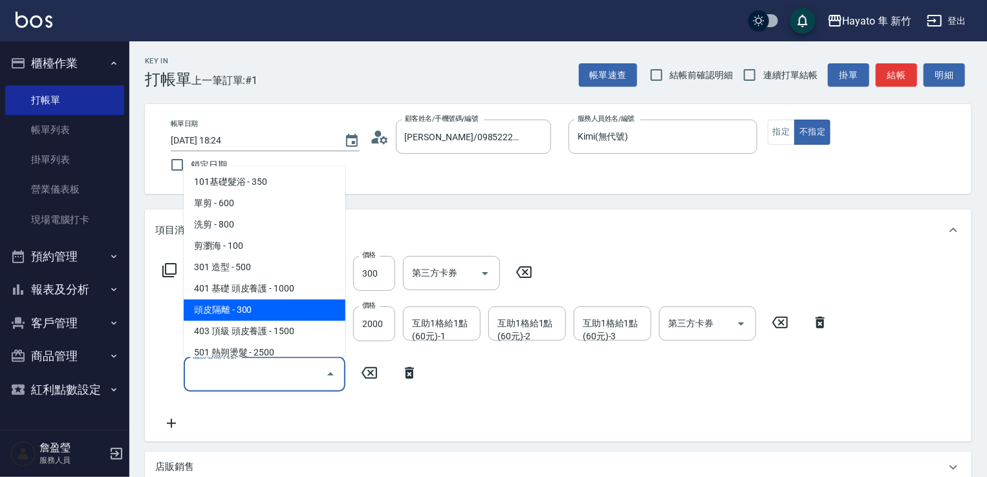
scroll to position [129, 0]
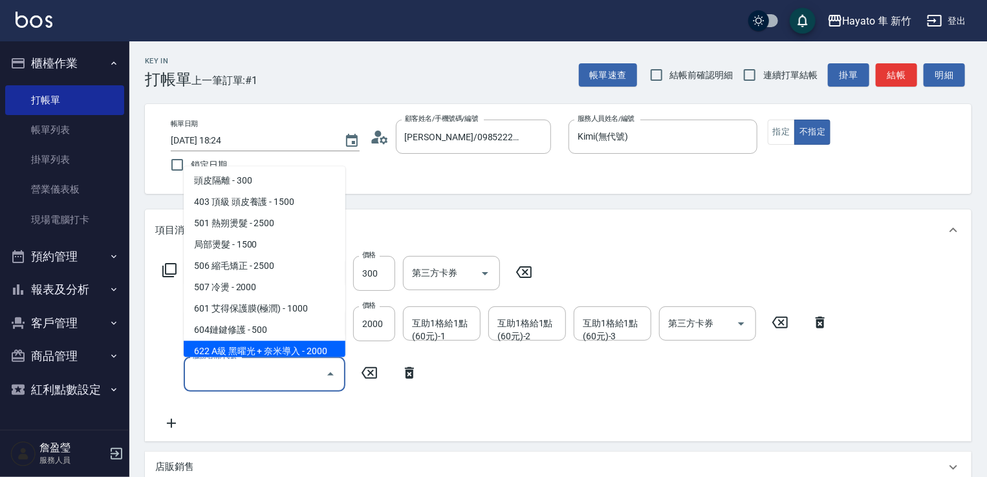
click at [314, 338] on ul "101基礎髮浴 - 350 單剪 - 600 洗剪 - 800 剪瀏海 - 100 301 造型 - 500 401 基礎 頭皮養護 - 1000 頭皮隔離 …" at bounding box center [265, 261] width 162 height 191
click at [323, 350] on span "622 A級 黑曜光 + 奈米導入 - 2000" at bounding box center [265, 351] width 162 height 21
type input "622 A級 黑曜光 + 奈米導入(622)"
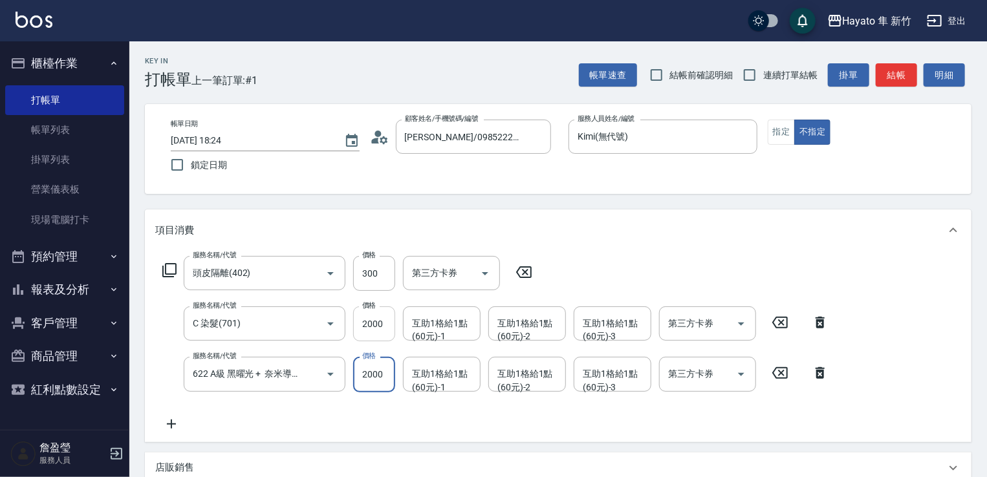
click at [363, 320] on input "2000" at bounding box center [374, 323] width 42 height 35
click at [365, 331] on input "2000" at bounding box center [374, 323] width 42 height 35
type input "1500"
click at [367, 278] on input "300" at bounding box center [374, 273] width 42 height 35
click at [365, 277] on input "300" at bounding box center [374, 273] width 42 height 35
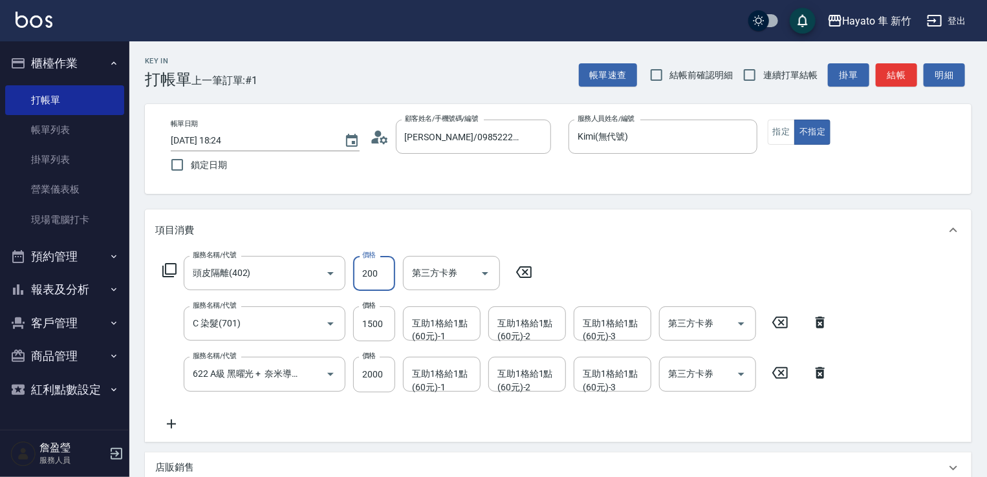
type input "200"
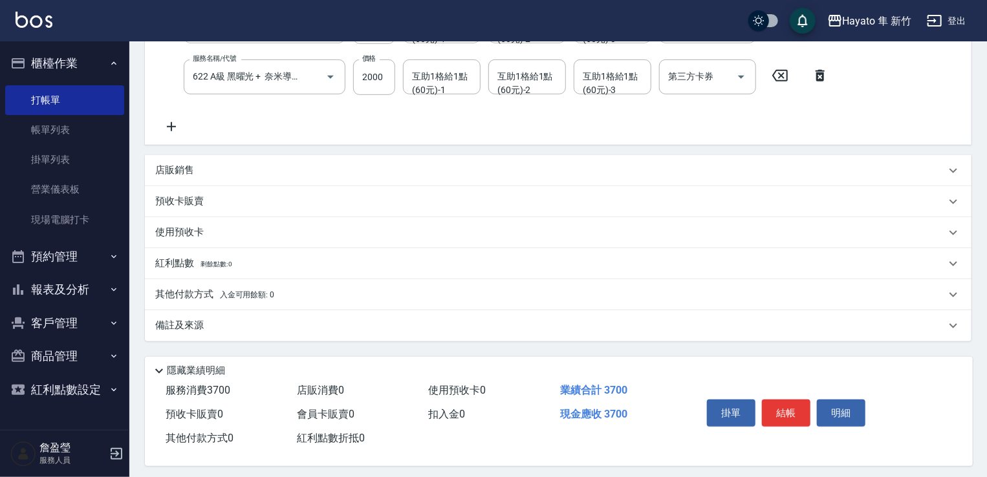
scroll to position [306, 0]
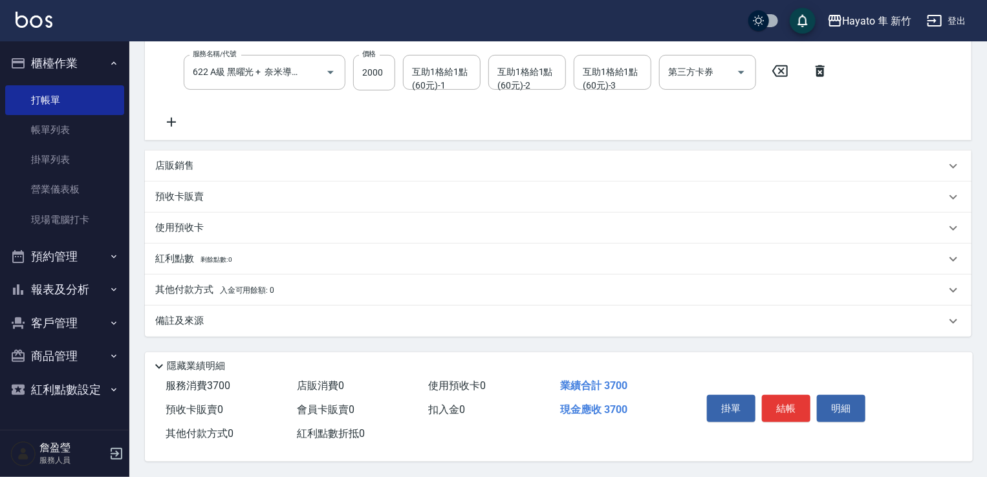
drag, startPoint x: 318, startPoint y: 292, endPoint x: 301, endPoint y: 331, distance: 42.5
click at [320, 292] on div "其他付款方式 入金可用餘額: 0" at bounding box center [550, 290] width 790 height 14
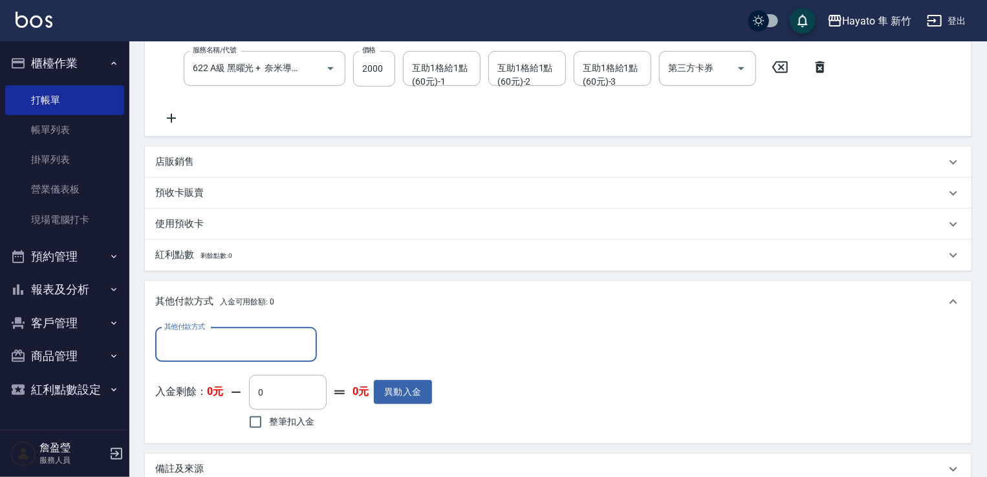
scroll to position [0, 0]
click at [277, 357] on div "其他付款方式" at bounding box center [236, 345] width 162 height 34
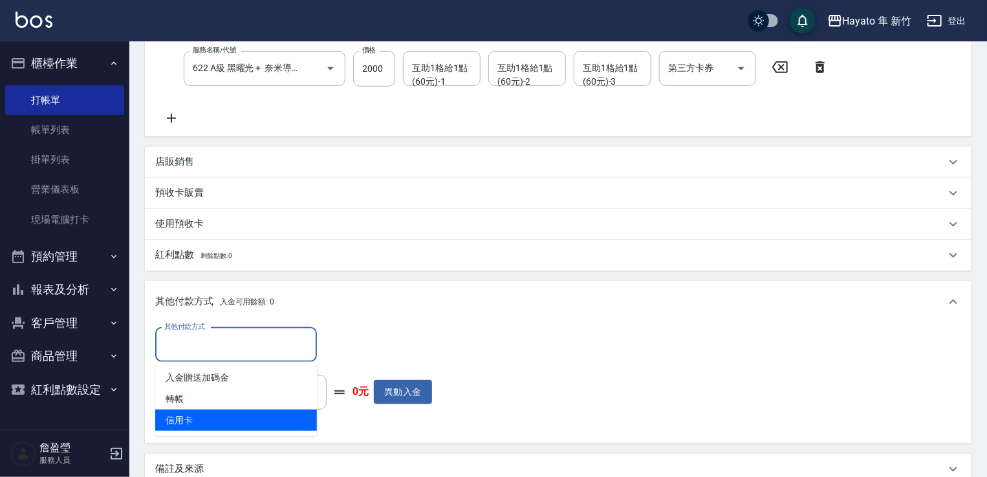
drag, startPoint x: 291, startPoint y: 422, endPoint x: 295, endPoint y: 414, distance: 8.4
click at [292, 422] on span "信用卡" at bounding box center [236, 420] width 162 height 21
type input "信用卡"
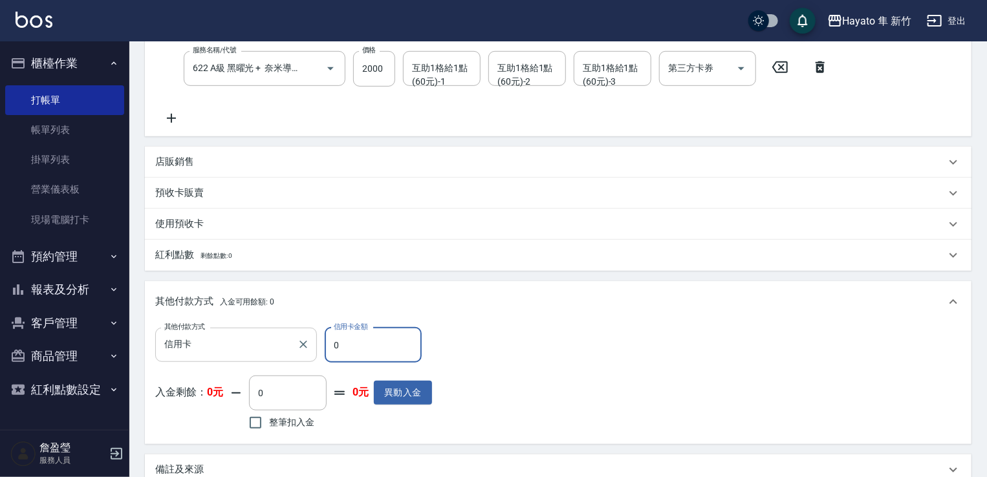
click at [292, 335] on div "其他付款方式 信用卡 其他付款方式 信用卡金額 0 信用卡金額" at bounding box center [293, 345] width 277 height 35
type input "3700"
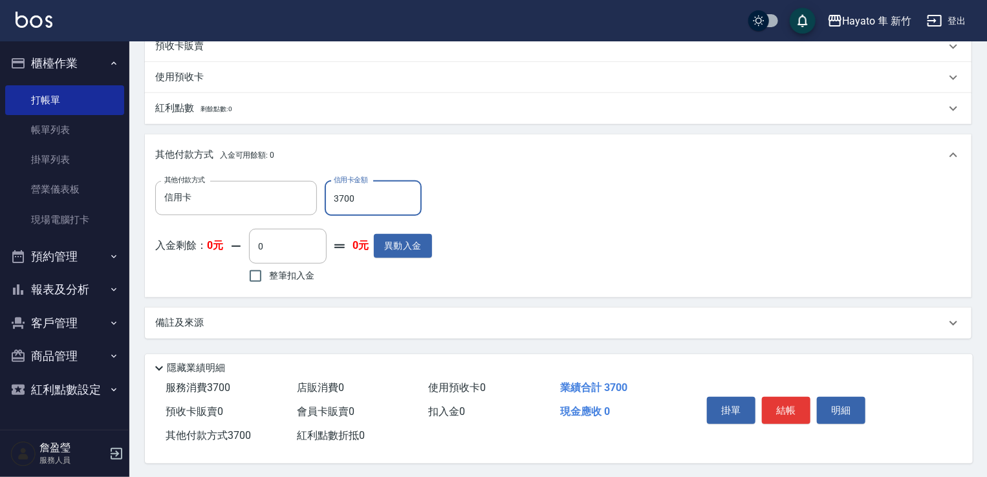
scroll to position [458, 0]
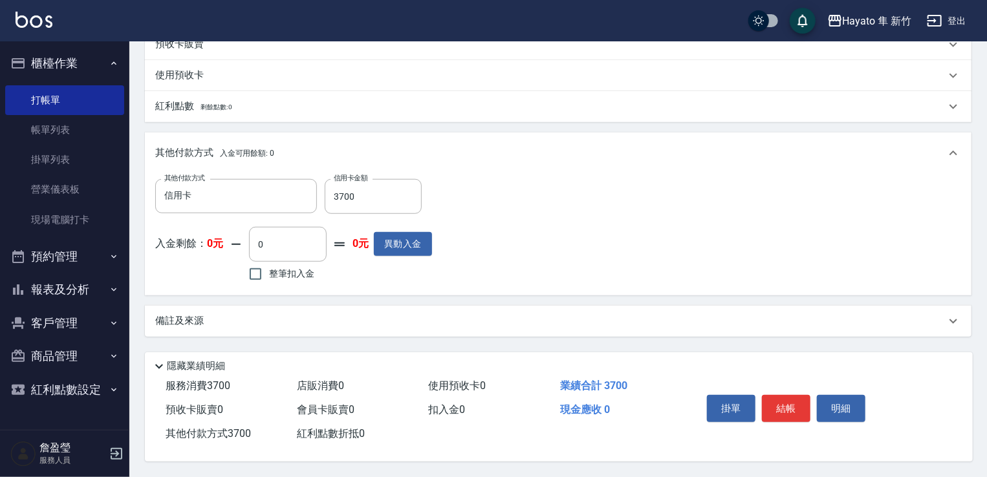
click at [401, 321] on div "備註及來源" at bounding box center [550, 321] width 790 height 14
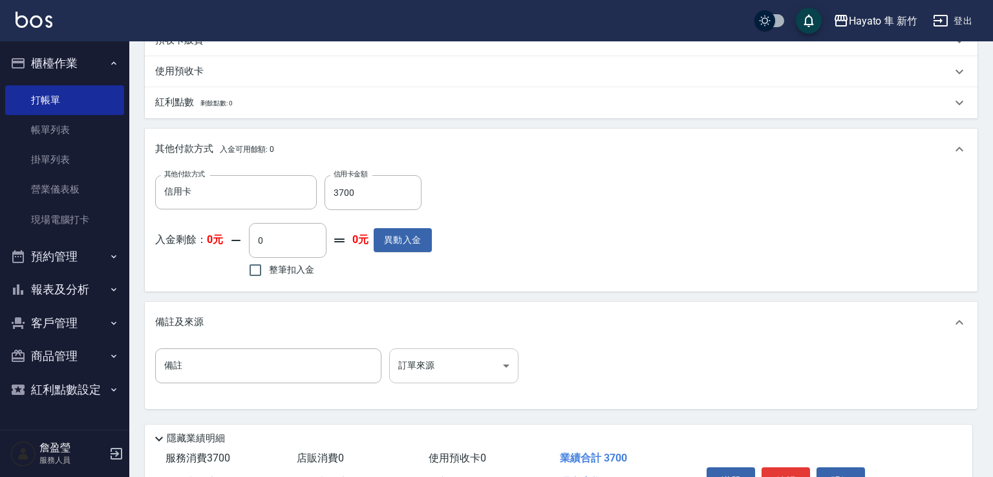
click at [423, 378] on body "Hayato 隼 新竹 登出 櫃檯作業 打帳單 帳單列表 掛單列表 營業儀表板 現場電腦打卡 預約管理 預約管理 報表及分析 報表目錄 店家日報表 互助日報表…" at bounding box center [496, 46] width 993 height 1008
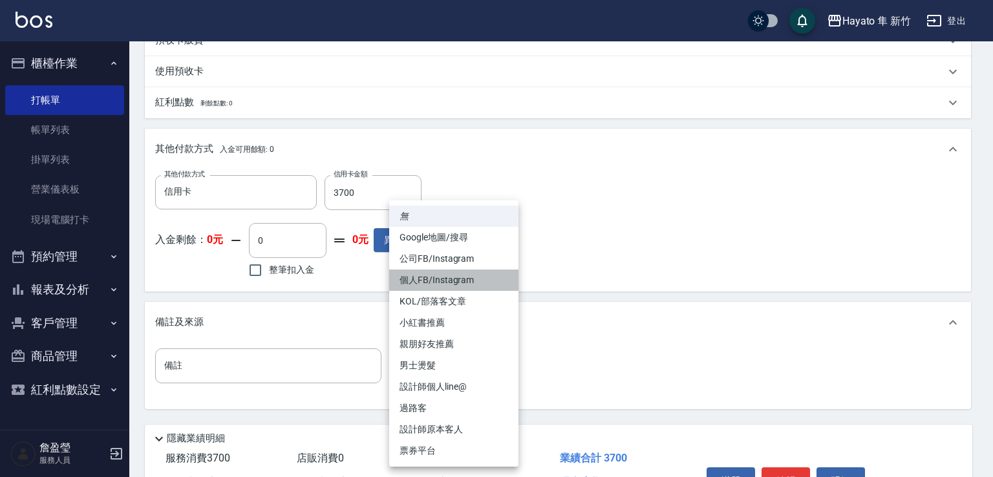
click at [411, 281] on li "個人FB/Instagram" at bounding box center [453, 280] width 129 height 21
type input "個人FB/Instagram"
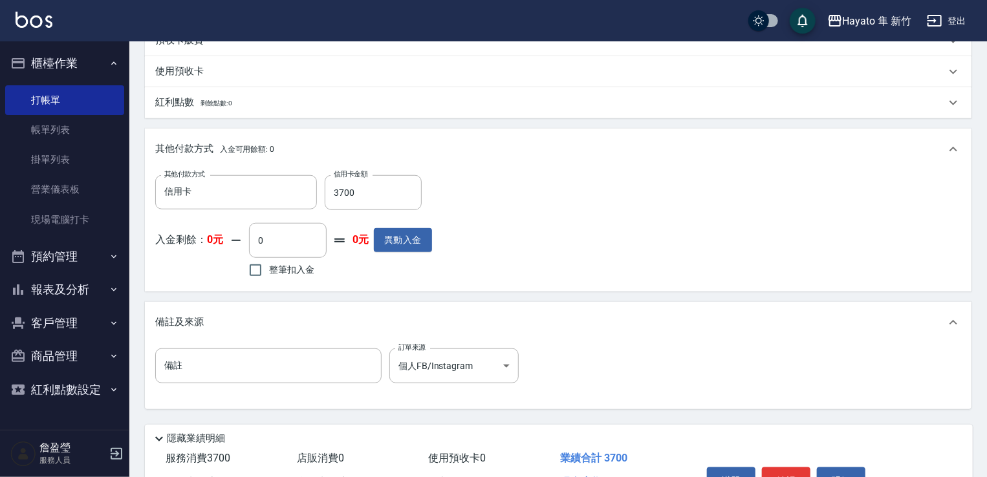
drag, startPoint x: 683, startPoint y: 400, endPoint x: 657, endPoint y: 369, distance: 40.4
click at [680, 398] on div "備註 備註 訂單來源 個人FB/Instagram 個人FB/Instagram 訂單來源" at bounding box center [558, 376] width 826 height 66
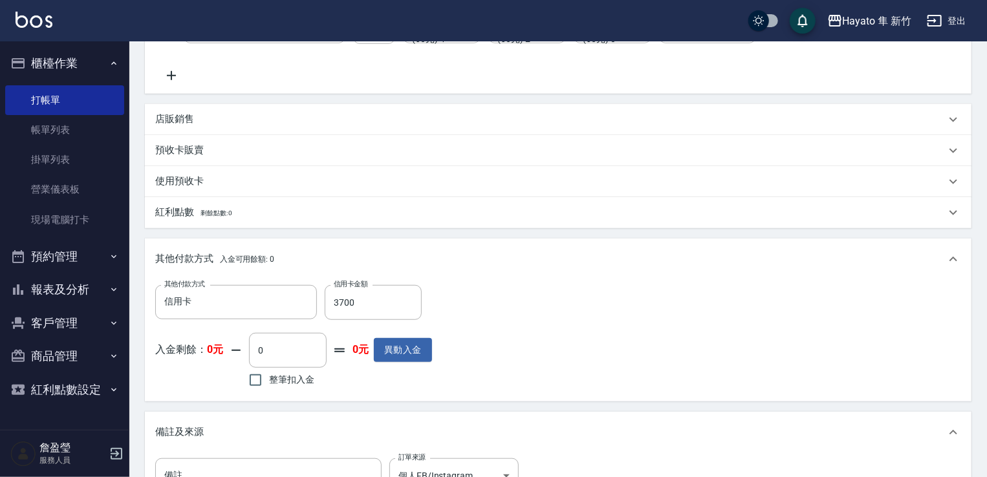
scroll to position [517, 0]
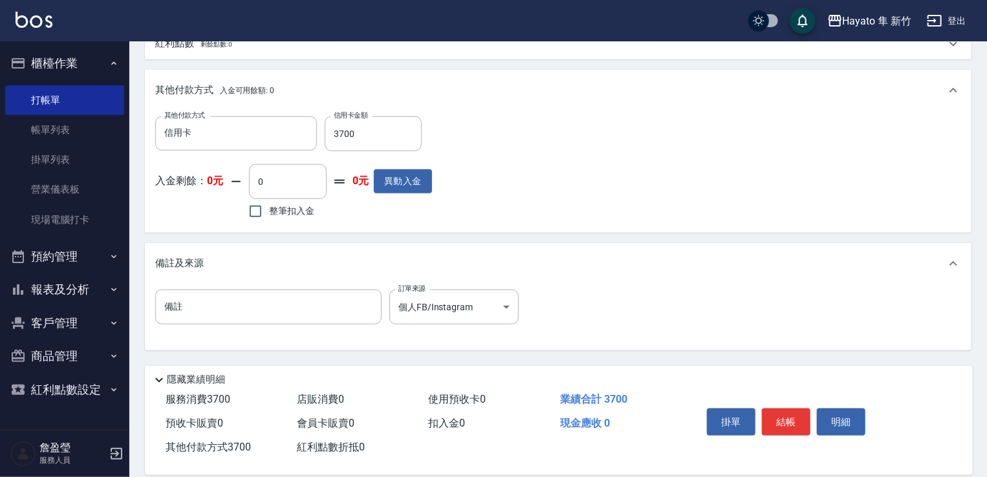
click at [789, 411] on button "結帳" at bounding box center [786, 422] width 48 height 27
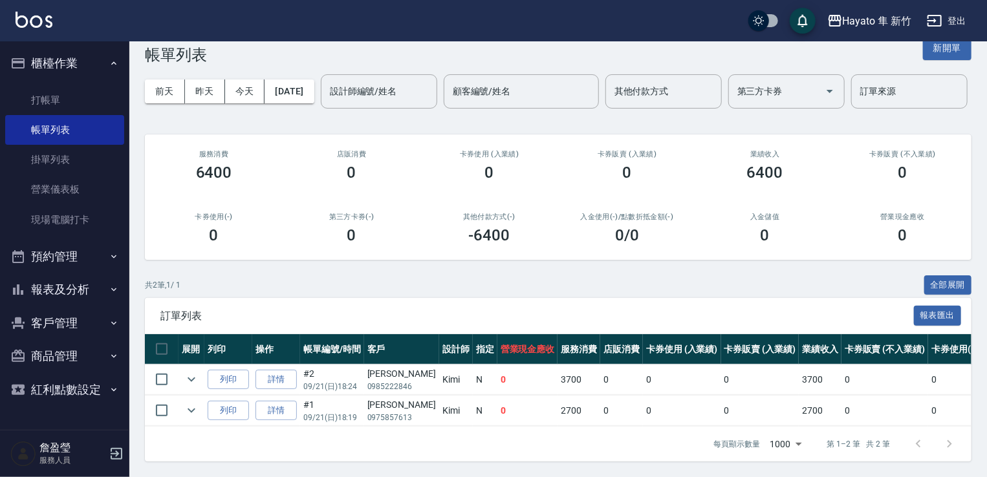
scroll to position [75, 0]
click at [57, 264] on button "預約管理" at bounding box center [64, 257] width 119 height 34
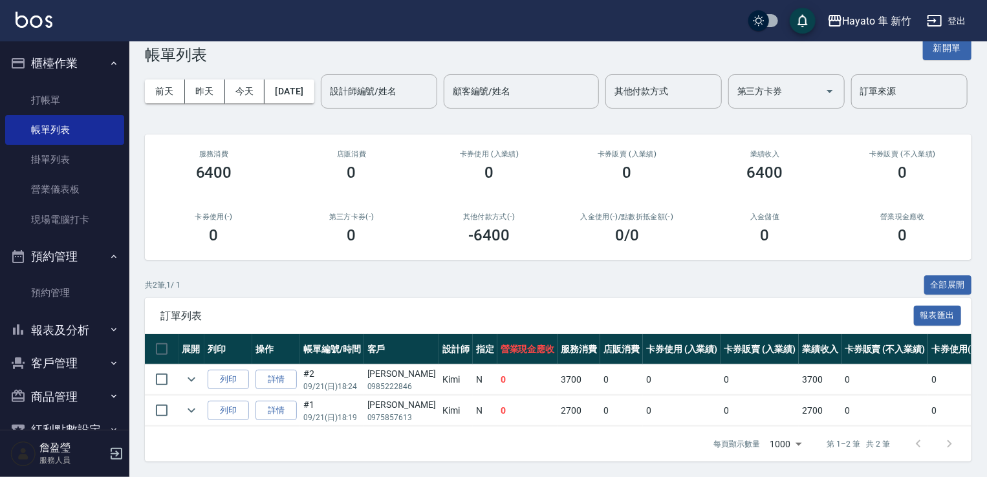
click at [78, 328] on button "報表及分析" at bounding box center [64, 331] width 119 height 34
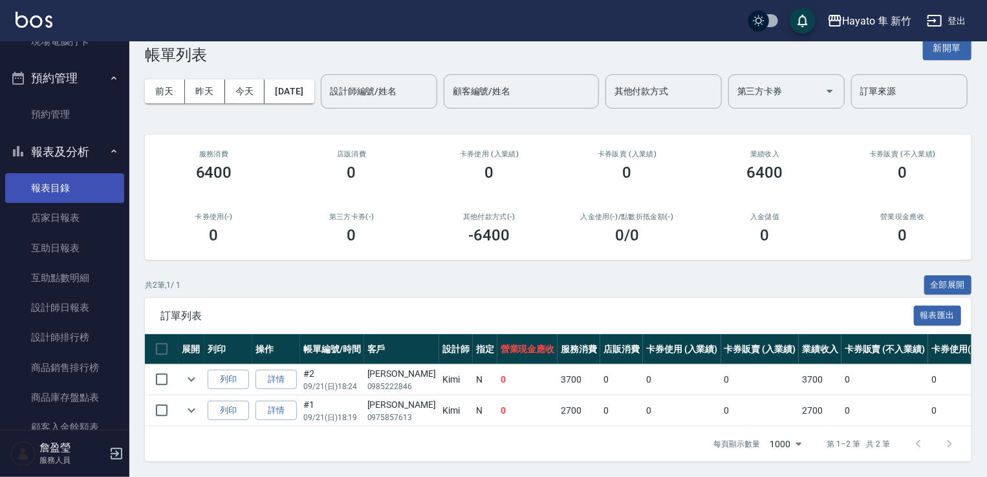
scroll to position [194, 0]
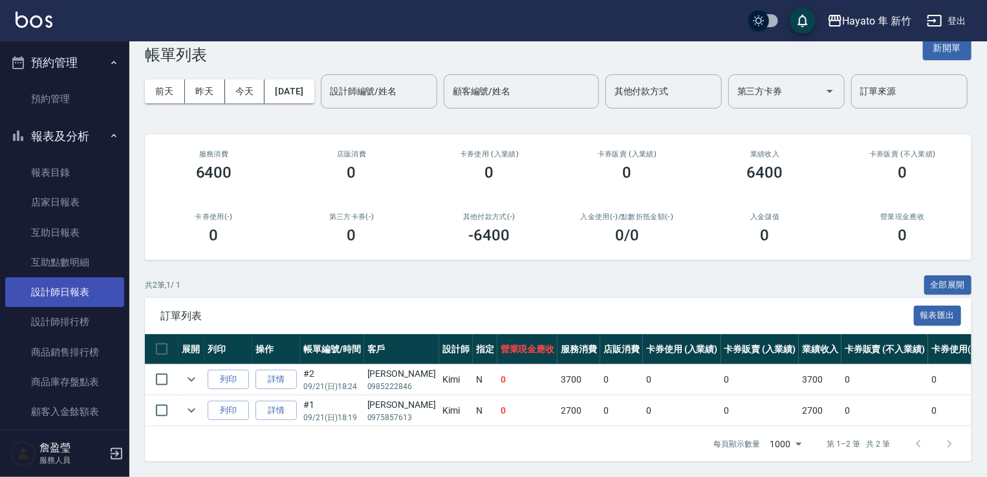
click at [56, 298] on link "設計師日報表" at bounding box center [64, 292] width 119 height 30
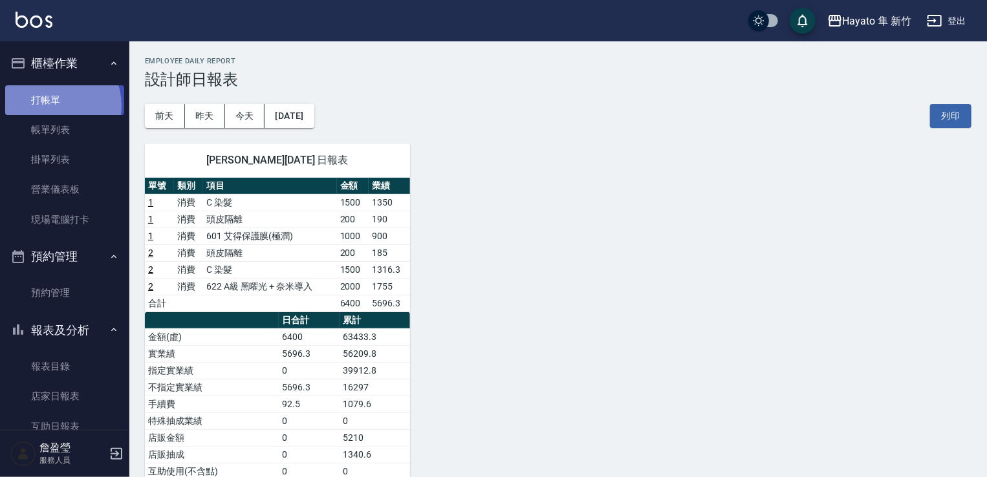
click at [54, 104] on link "打帳單" at bounding box center [64, 100] width 119 height 30
